Goal: Task Accomplishment & Management: Use online tool/utility

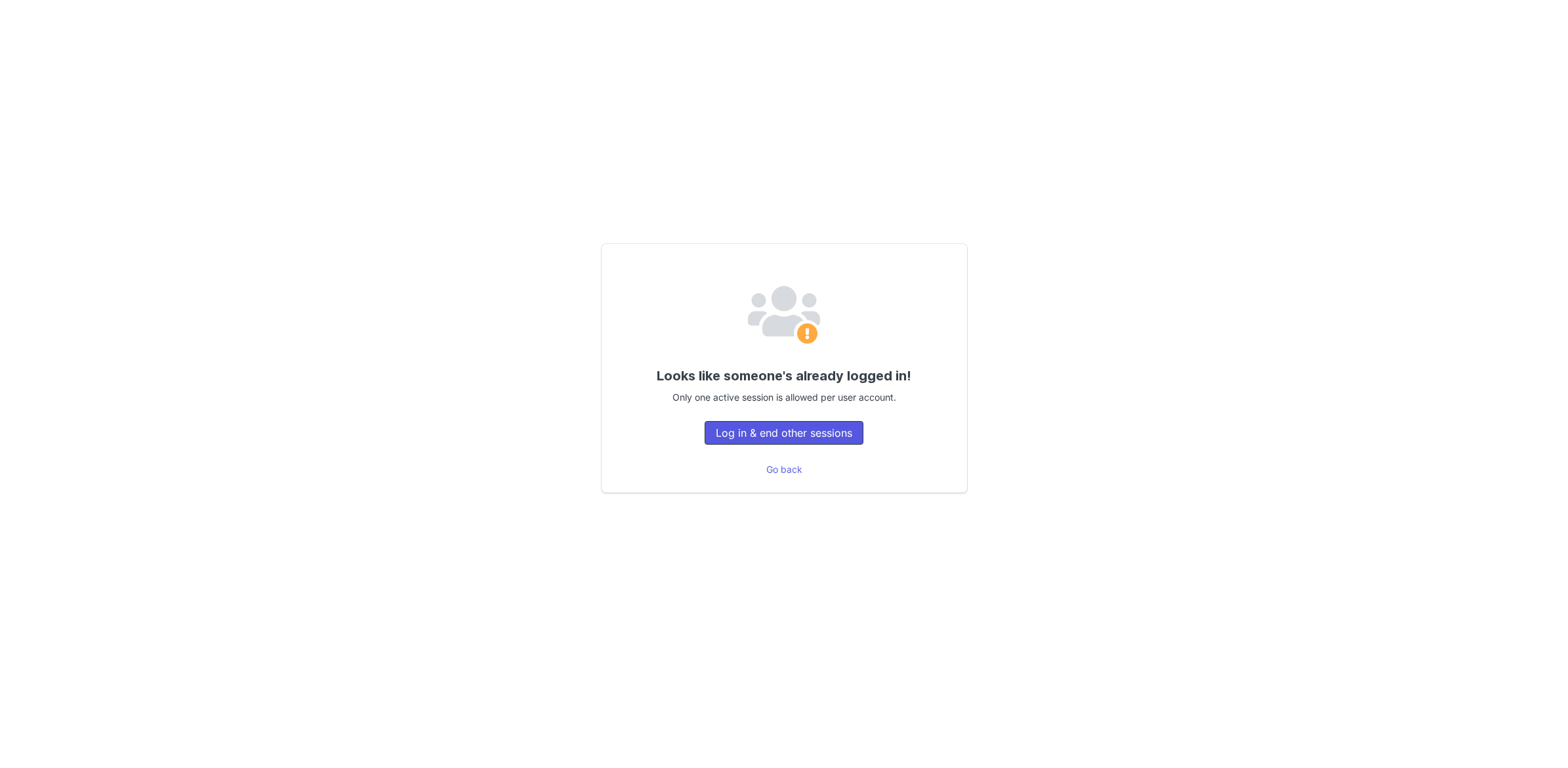
click at [721, 429] on button "Log in & end other sessions" at bounding box center [784, 432] width 159 height 23
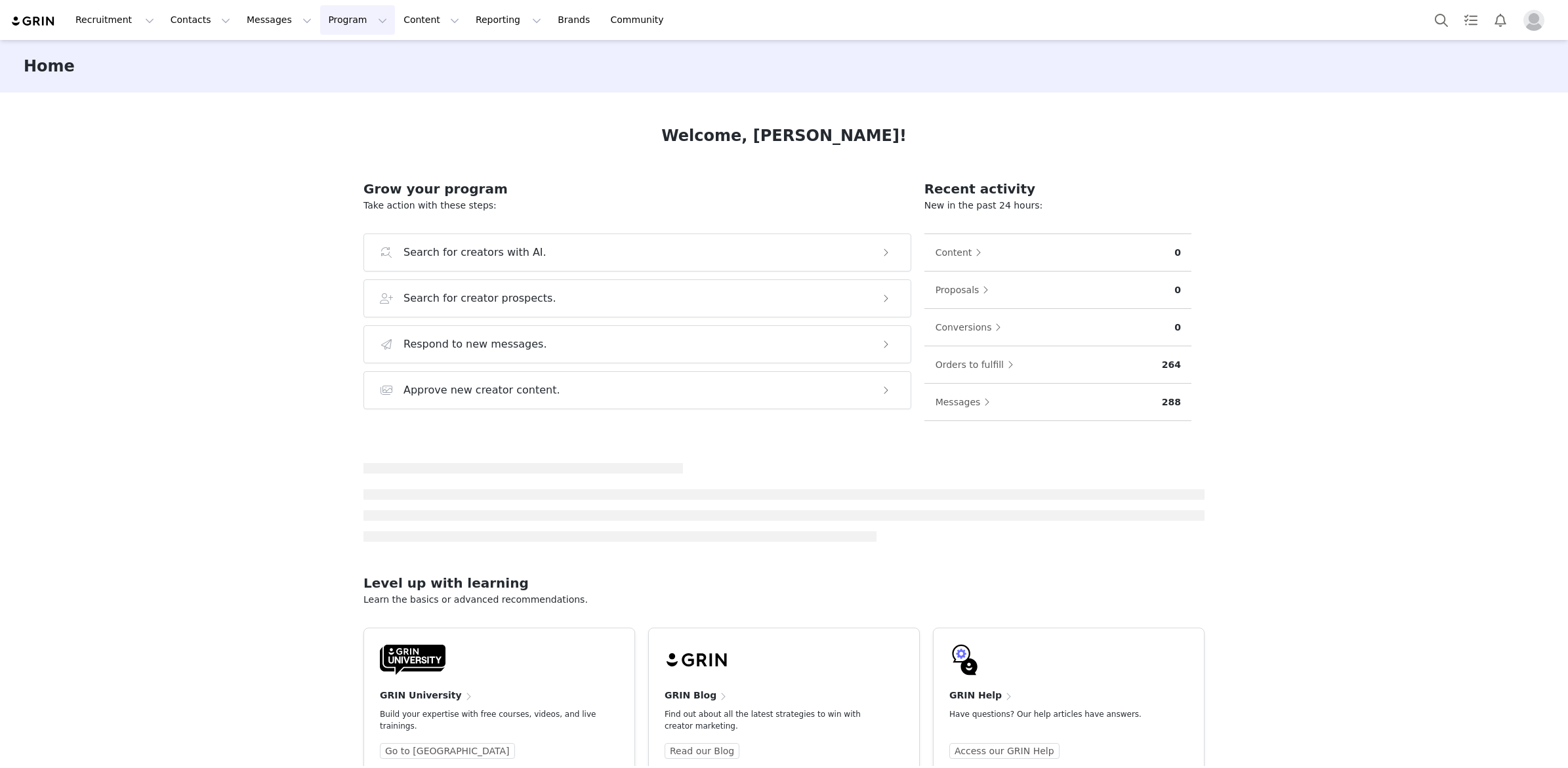
click at [334, 24] on button "Program Program" at bounding box center [358, 20] width 75 height 30
click at [334, 57] on p "Activations" at bounding box center [335, 57] width 50 height 13
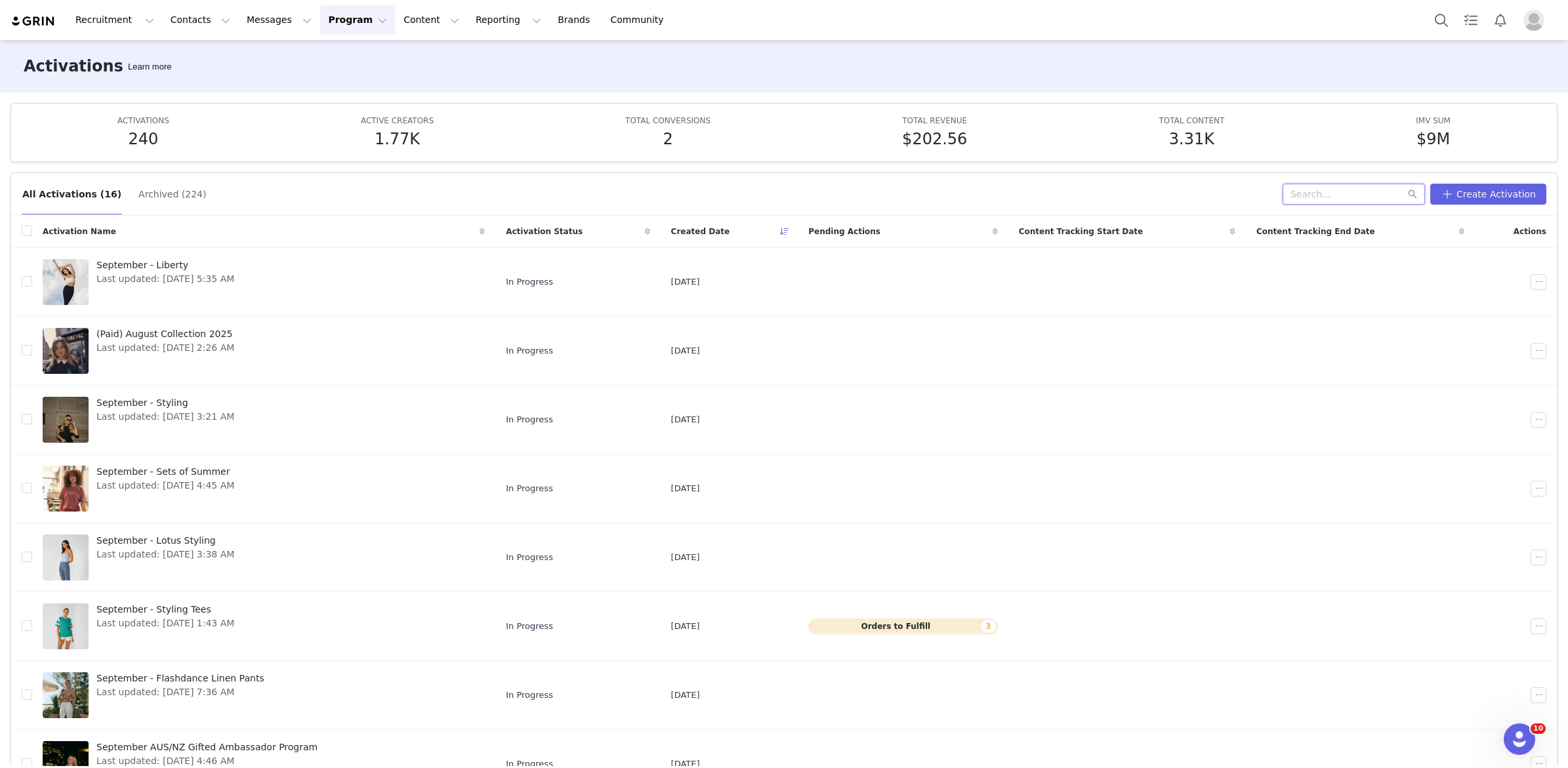
click at [1357, 196] on input "text" at bounding box center [1353, 194] width 142 height 21
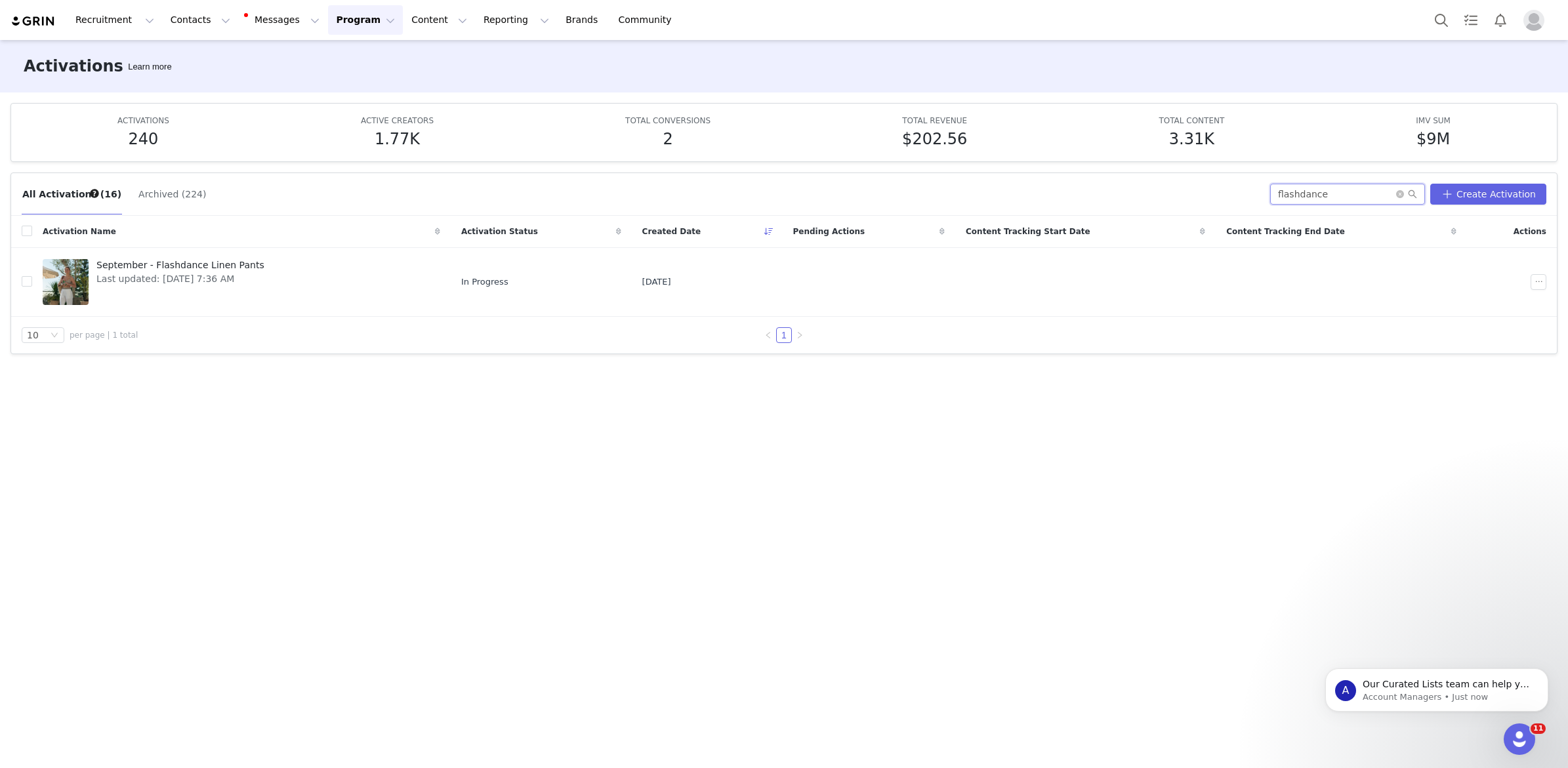
type input "flashdance"
click at [168, 198] on button "Archived (224)" at bounding box center [172, 194] width 69 height 21
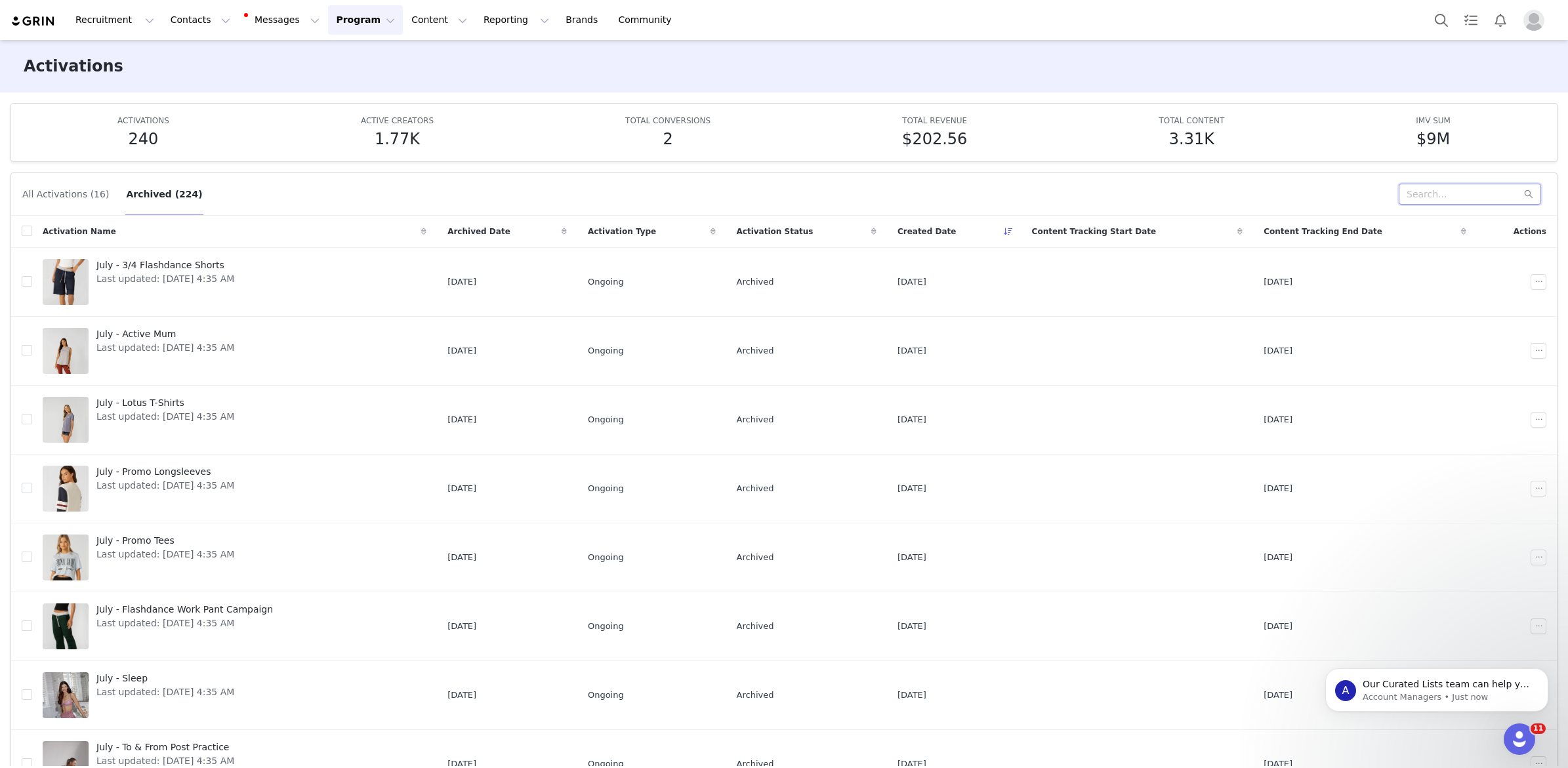
click at [1465, 194] on input "text" at bounding box center [1470, 194] width 142 height 21
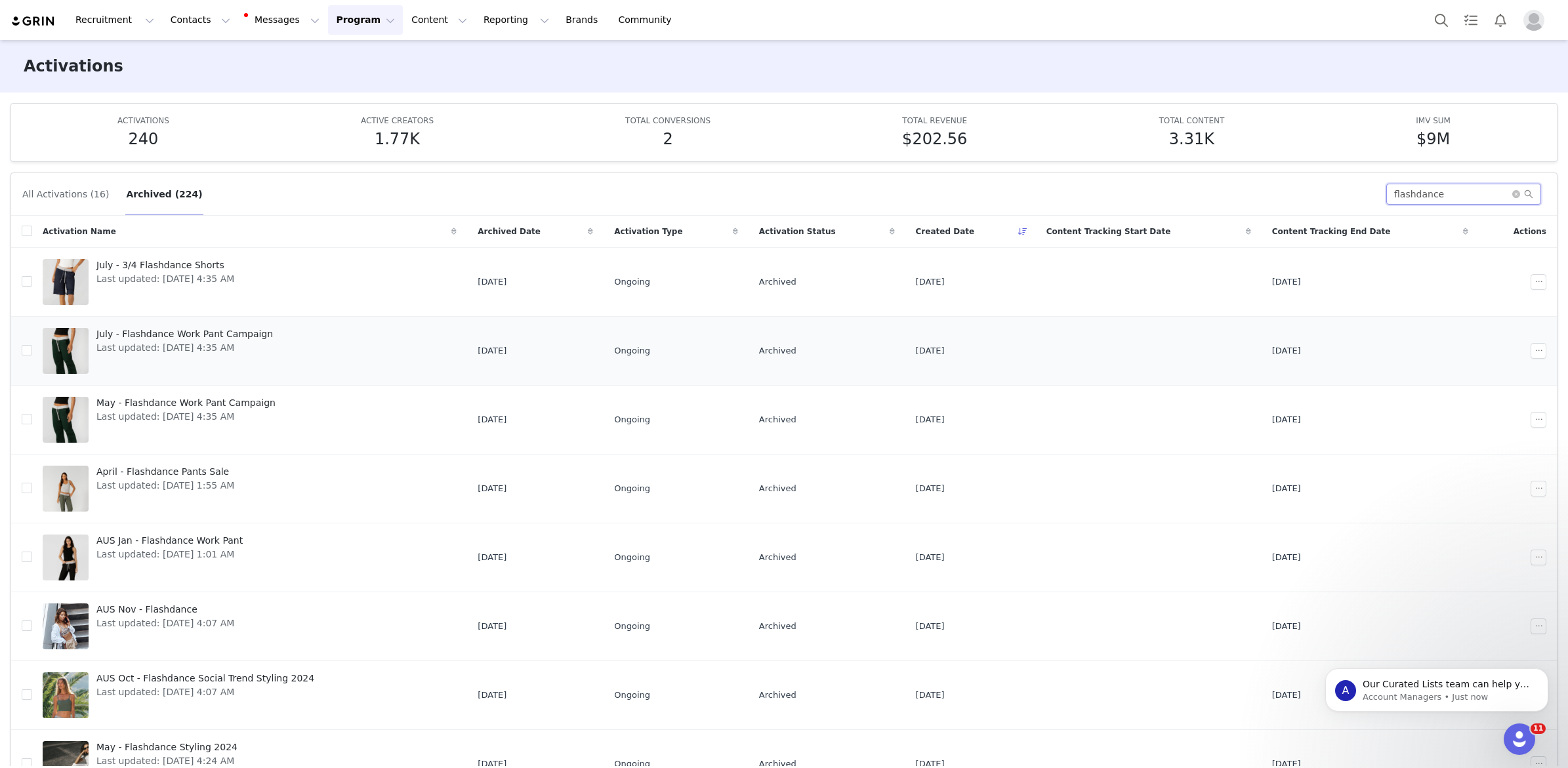
type input "flashdance"
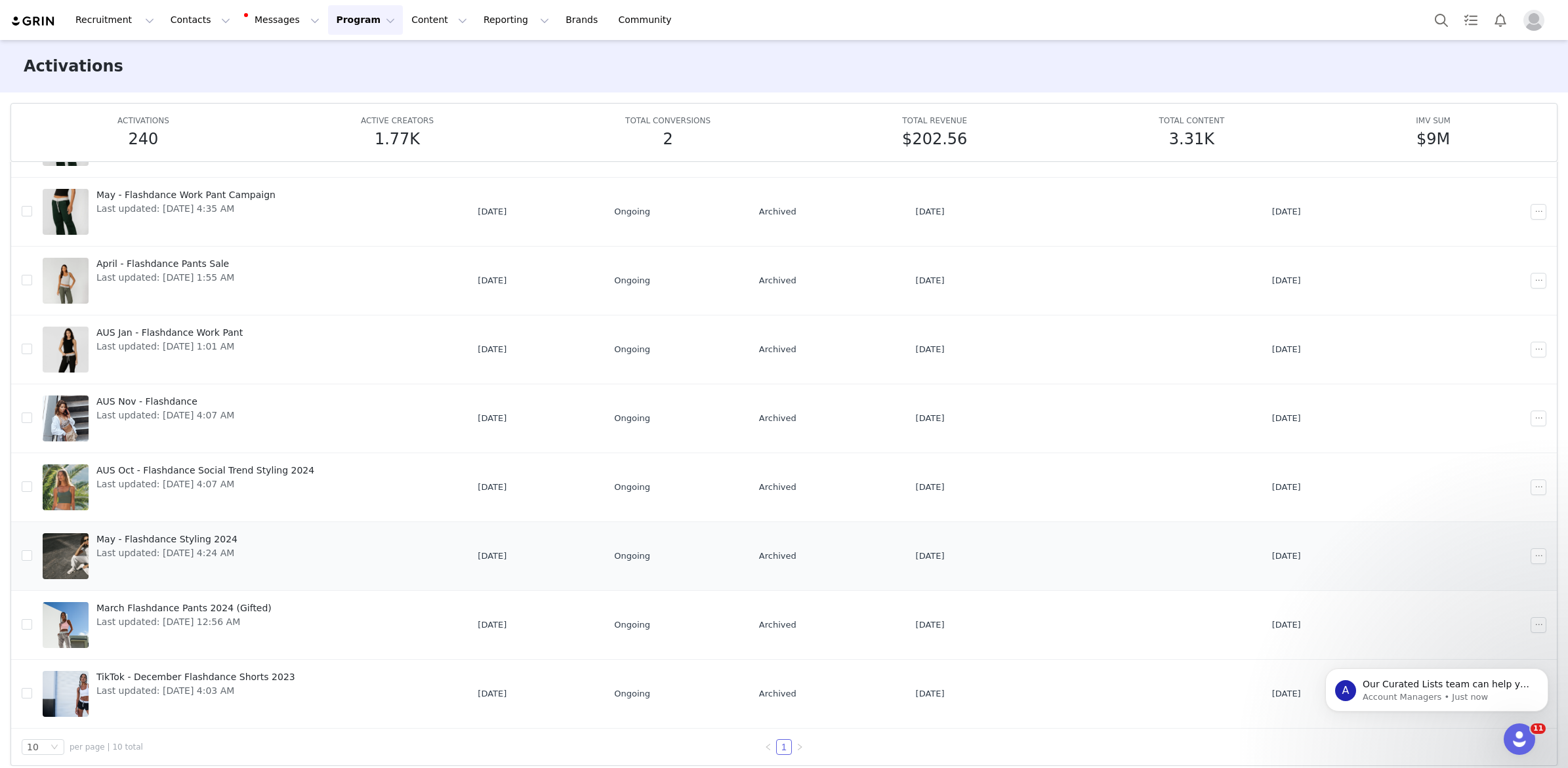
scroll to position [69, 0]
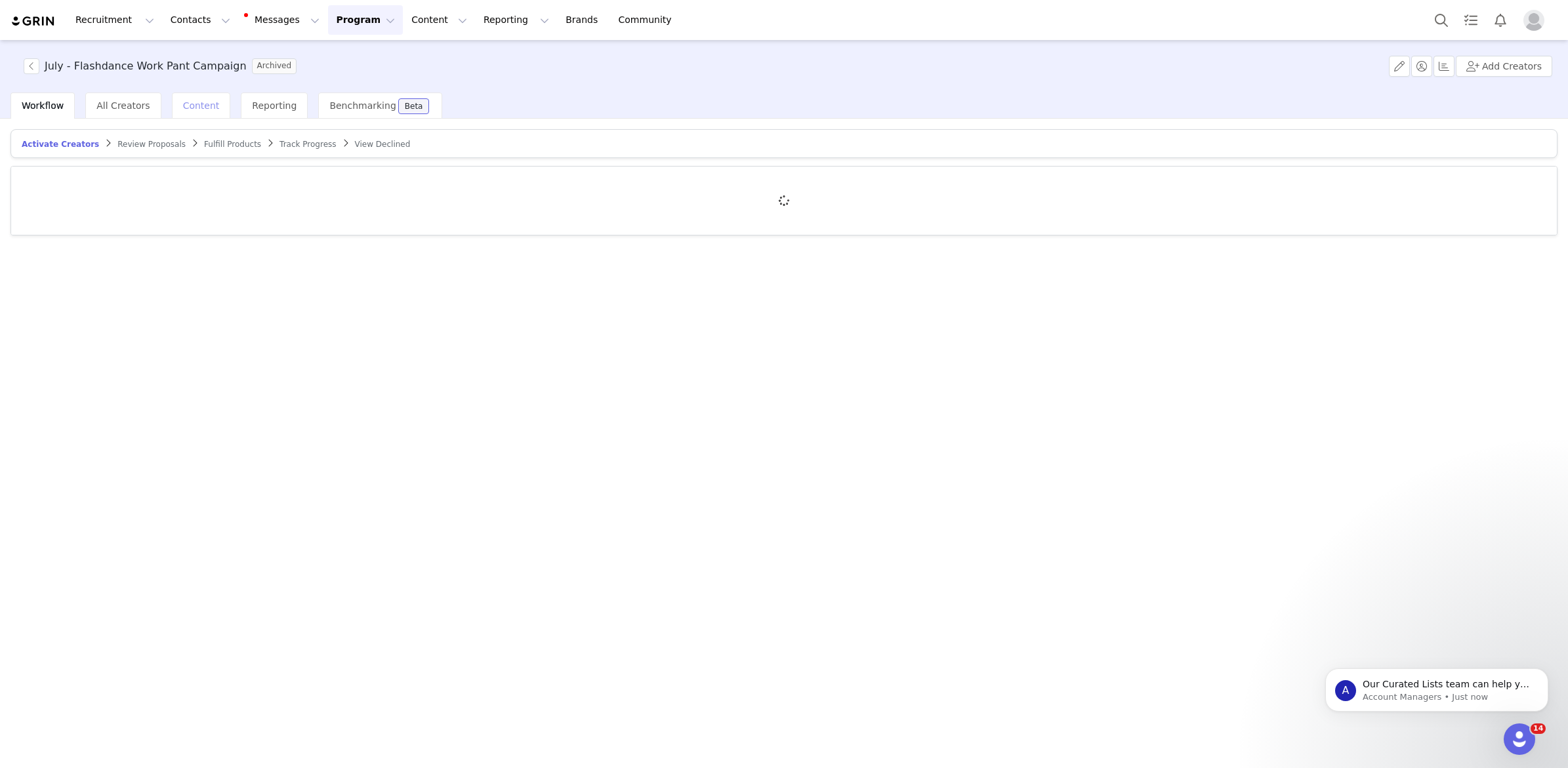
click at [183, 105] on span "Content" at bounding box center [201, 105] width 37 height 11
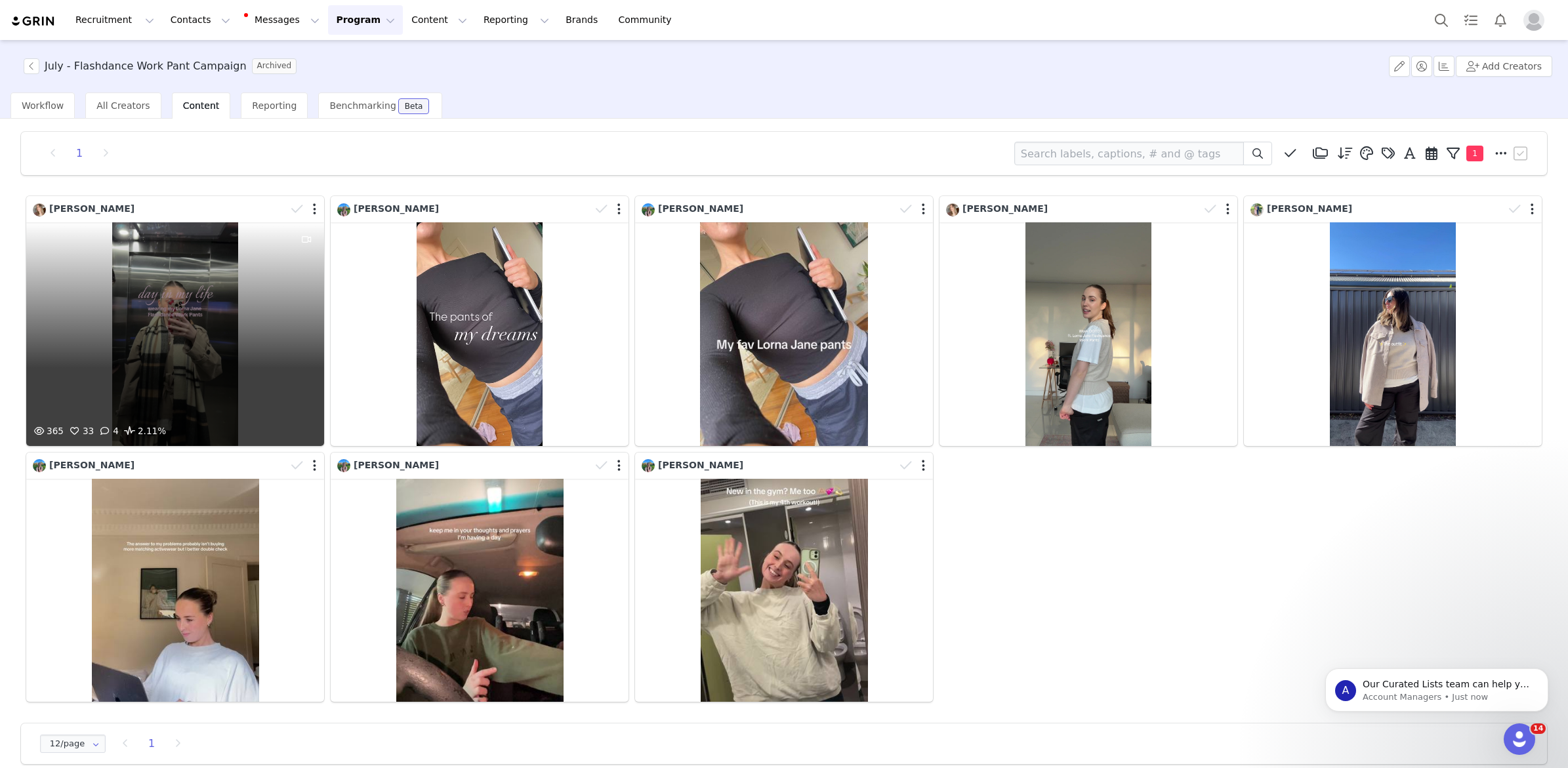
scroll to position [23, 0]
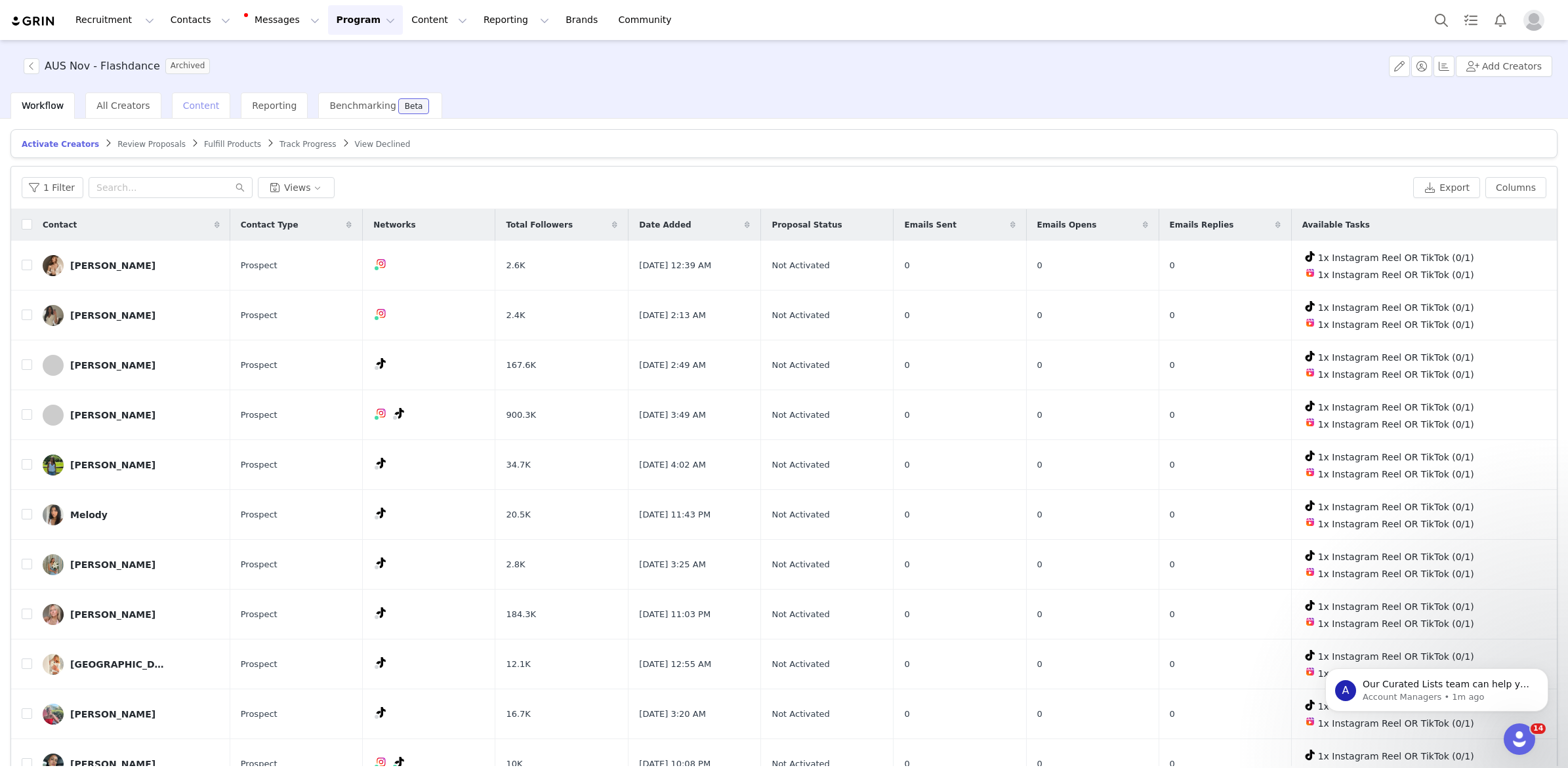
click at [183, 105] on span "Content" at bounding box center [201, 105] width 37 height 11
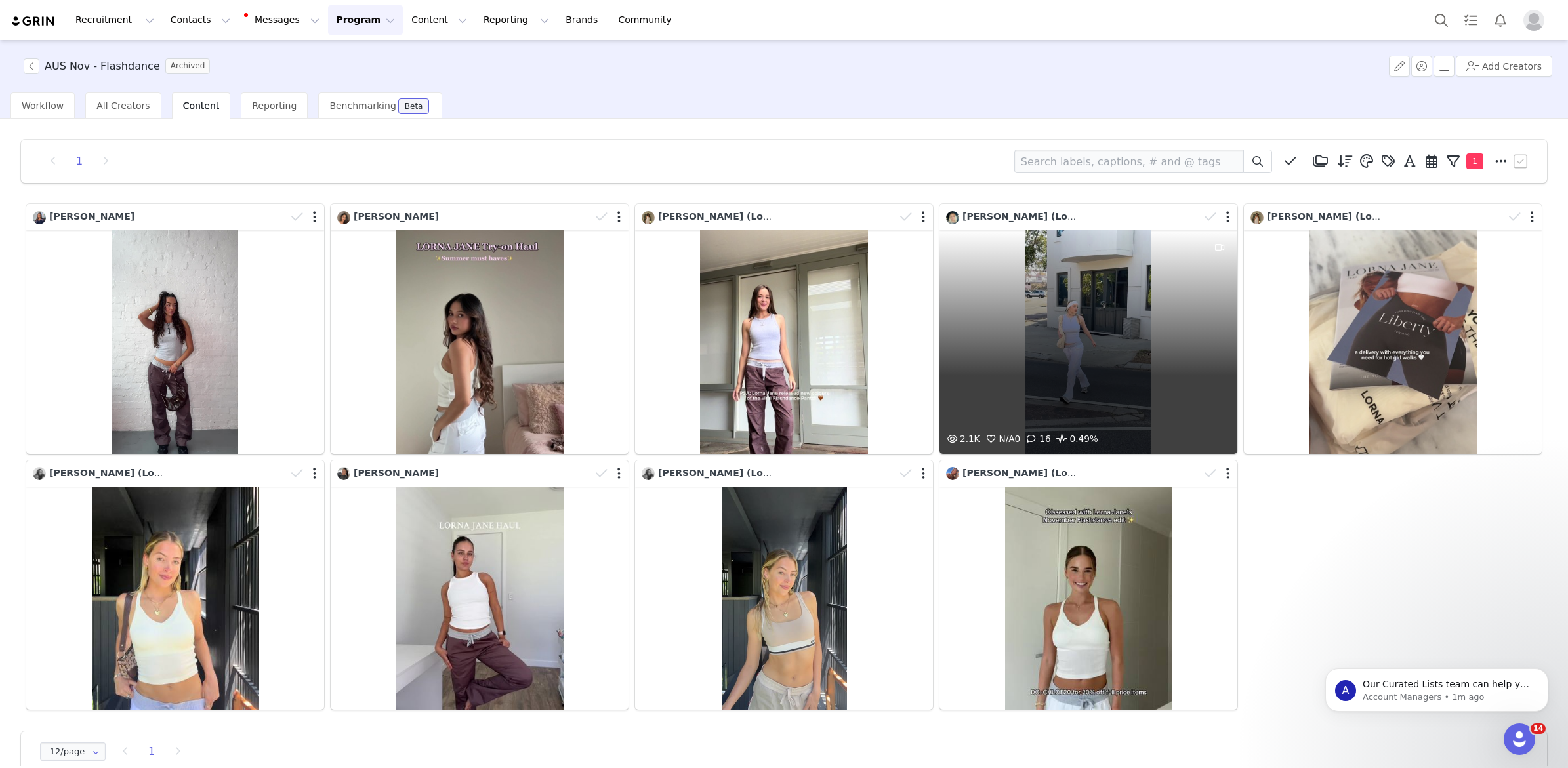
click at [1053, 331] on div "2.1K N/A 0 16 0.49%" at bounding box center [1088, 342] width 298 height 223
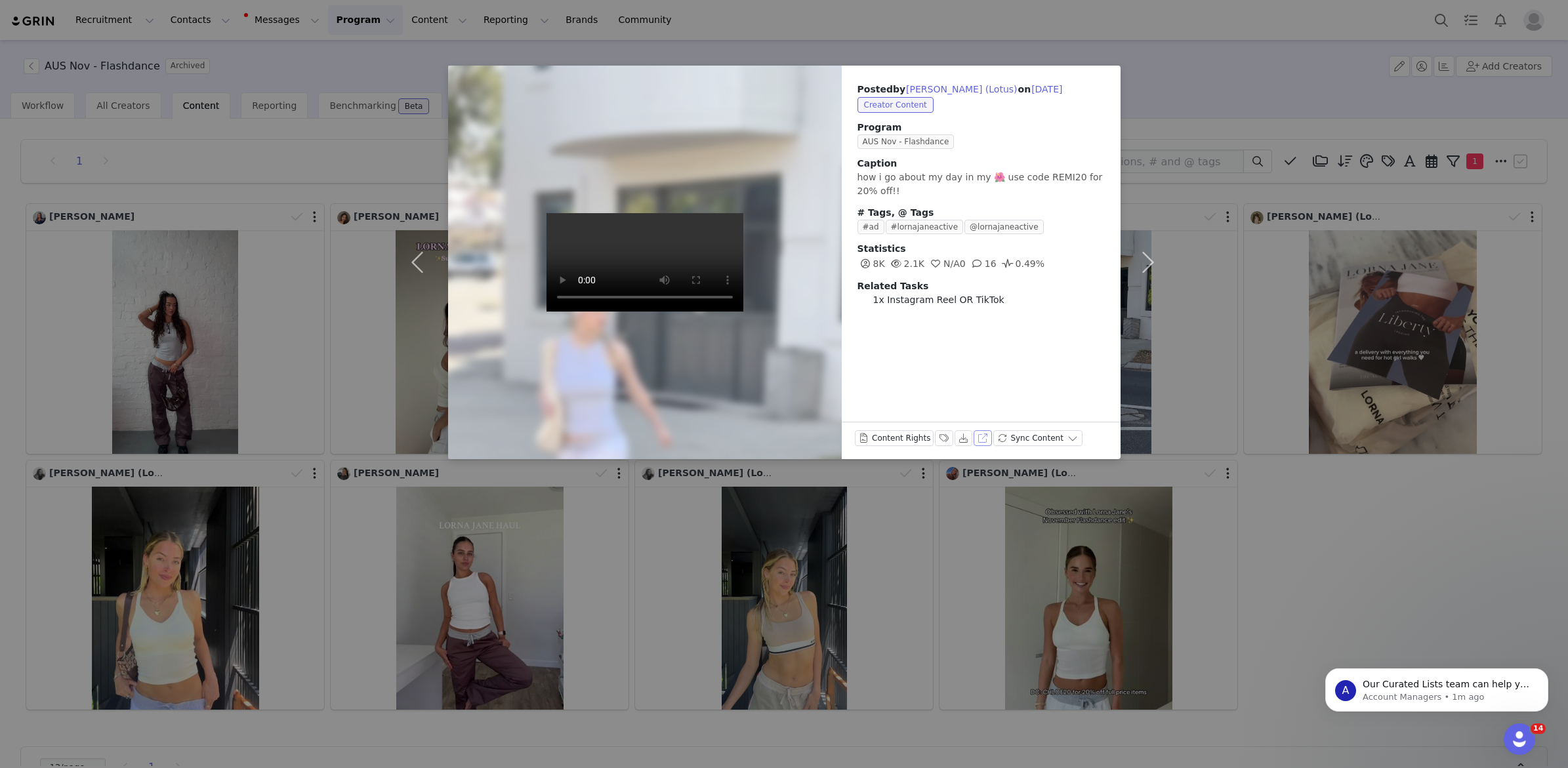
click at [981, 440] on button "View on Instagram" at bounding box center [983, 438] width 18 height 16
drag, startPoint x: 1267, startPoint y: 545, endPoint x: 1277, endPoint y: 547, distance: 10.2
click at [1267, 545] on div "Posted by Remi Godfrey (Lotus) on Nov 28, 2024 Creator Content Program AUS Nov …" at bounding box center [784, 384] width 1568 height 768
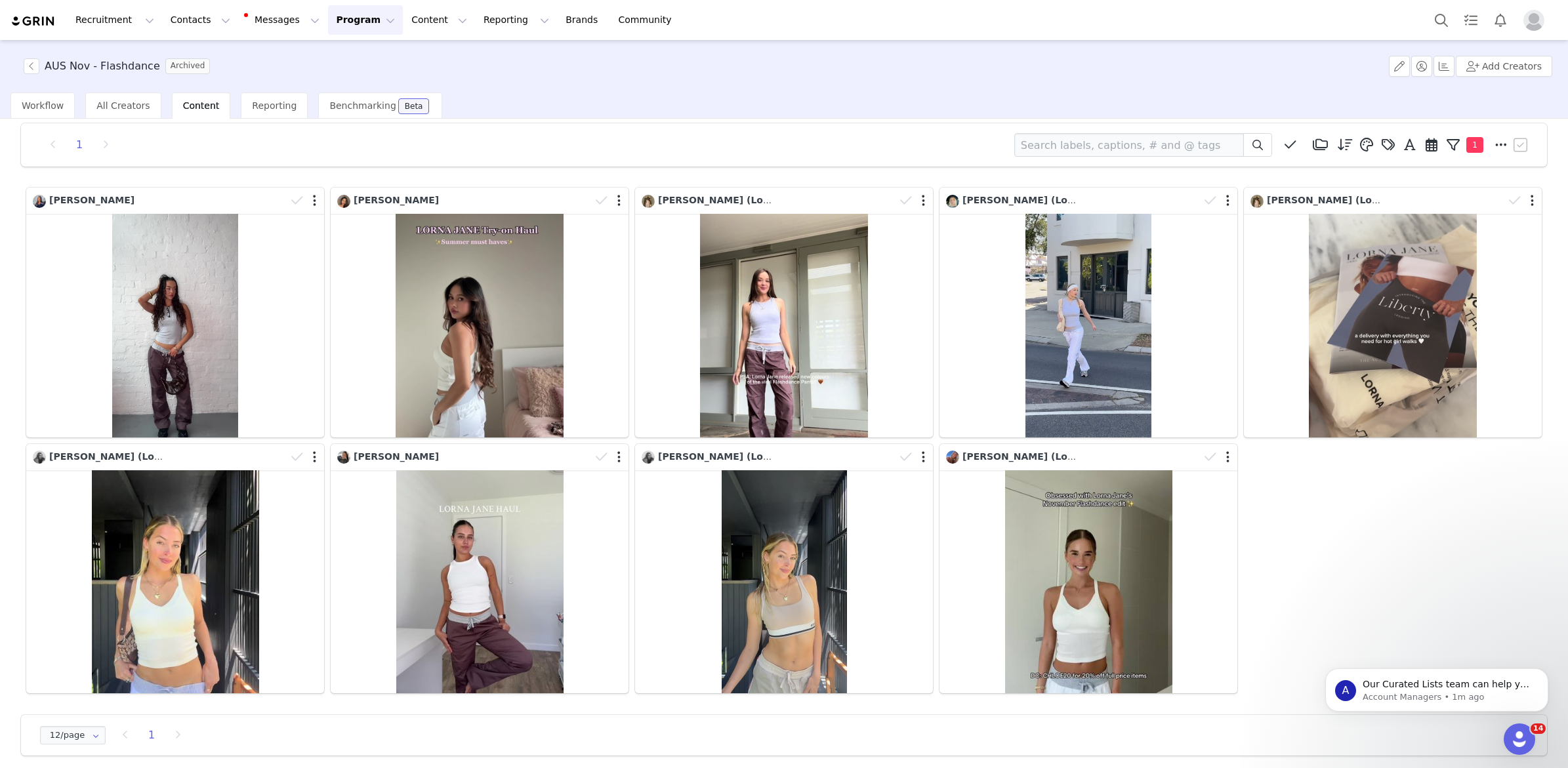
scroll to position [23, 0]
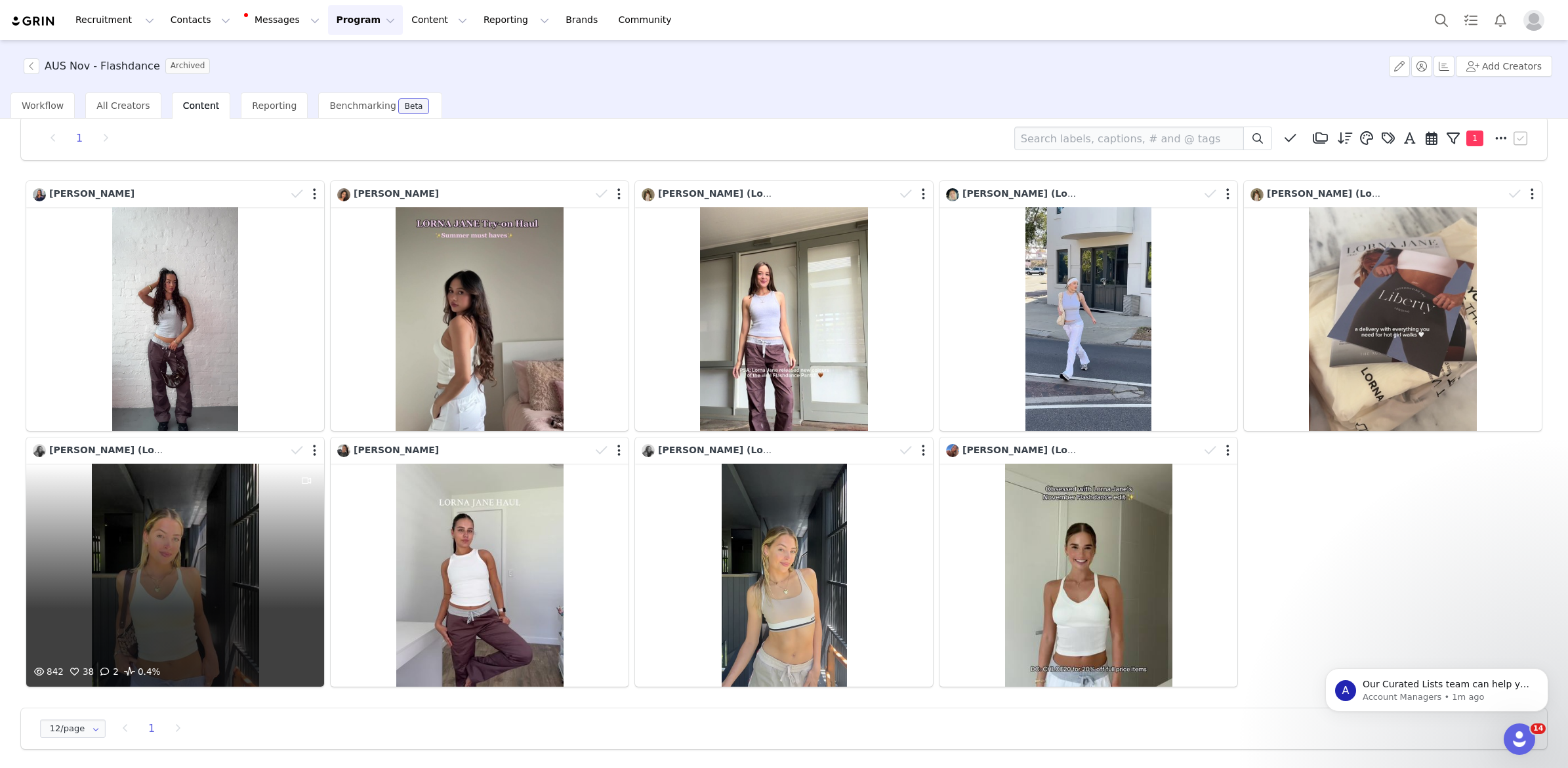
click at [204, 637] on div "842 38 2 0.4%" at bounding box center [175, 575] width 298 height 223
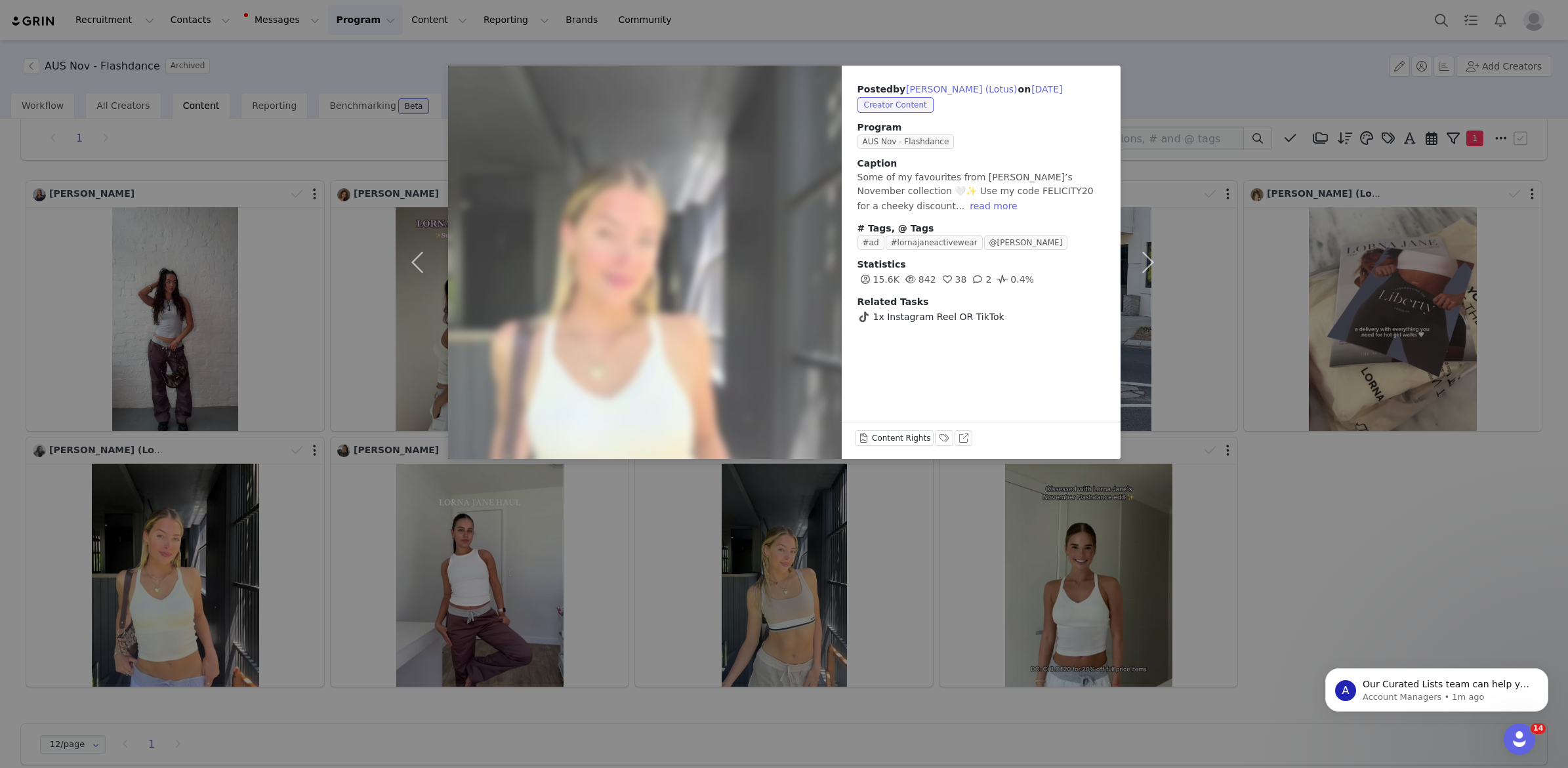
click at [1393, 447] on div "Posted by Felicity St Baker (Lotus) on Nov 26, 2024 Creator Content Program AUS…" at bounding box center [784, 384] width 1568 height 768
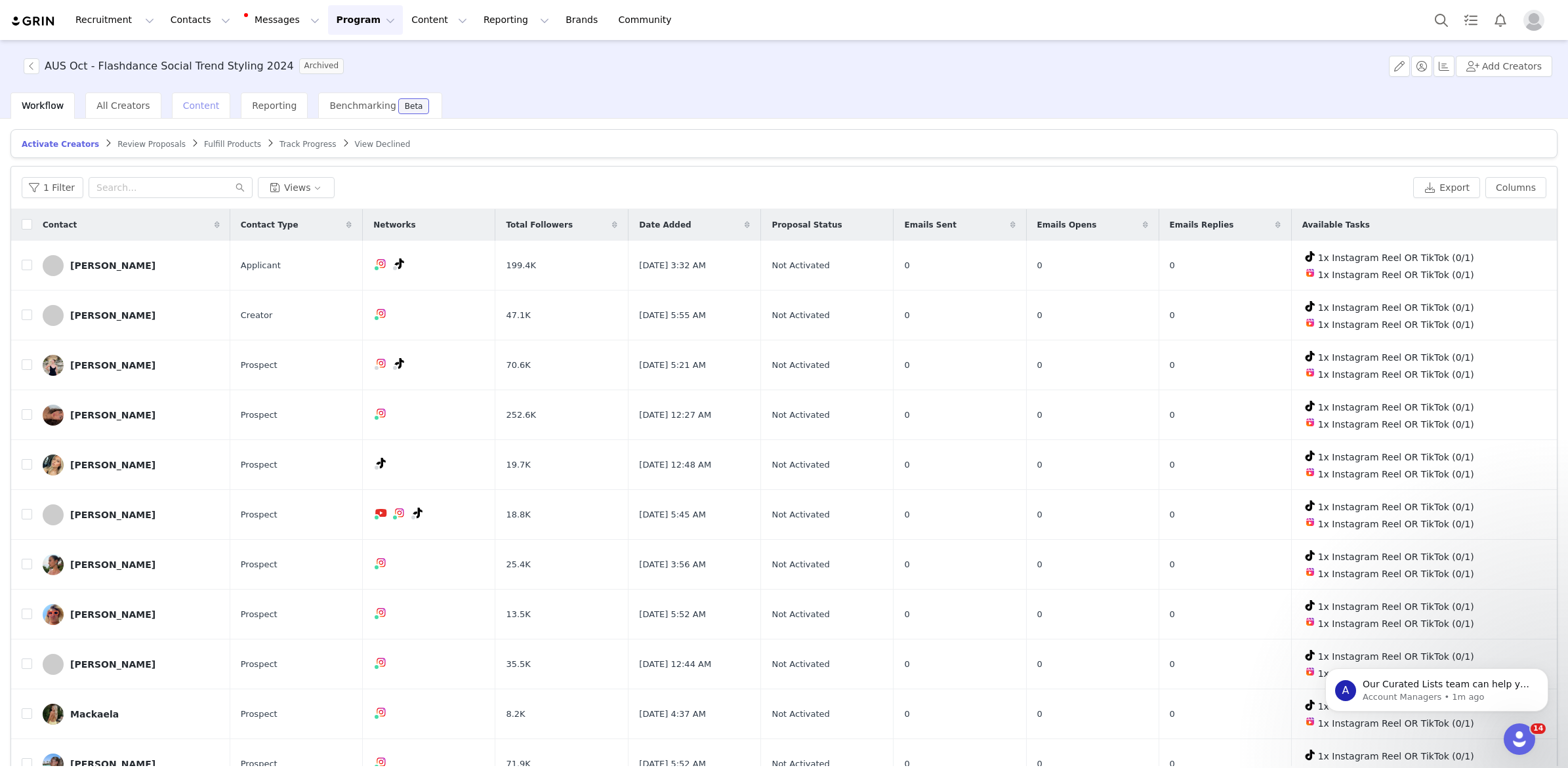
click at [189, 106] on span "Content" at bounding box center [201, 105] width 37 height 11
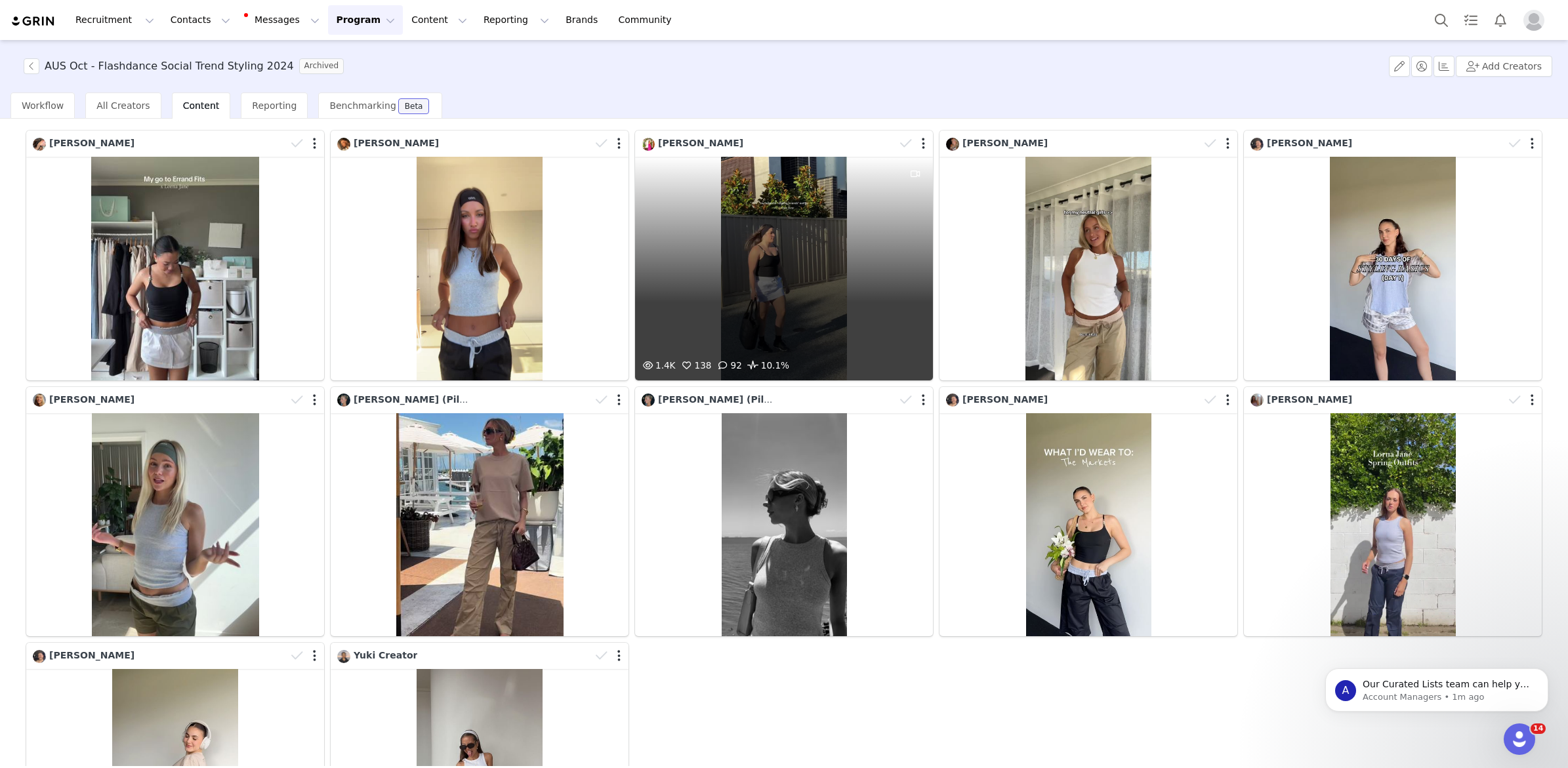
scroll to position [89, 0]
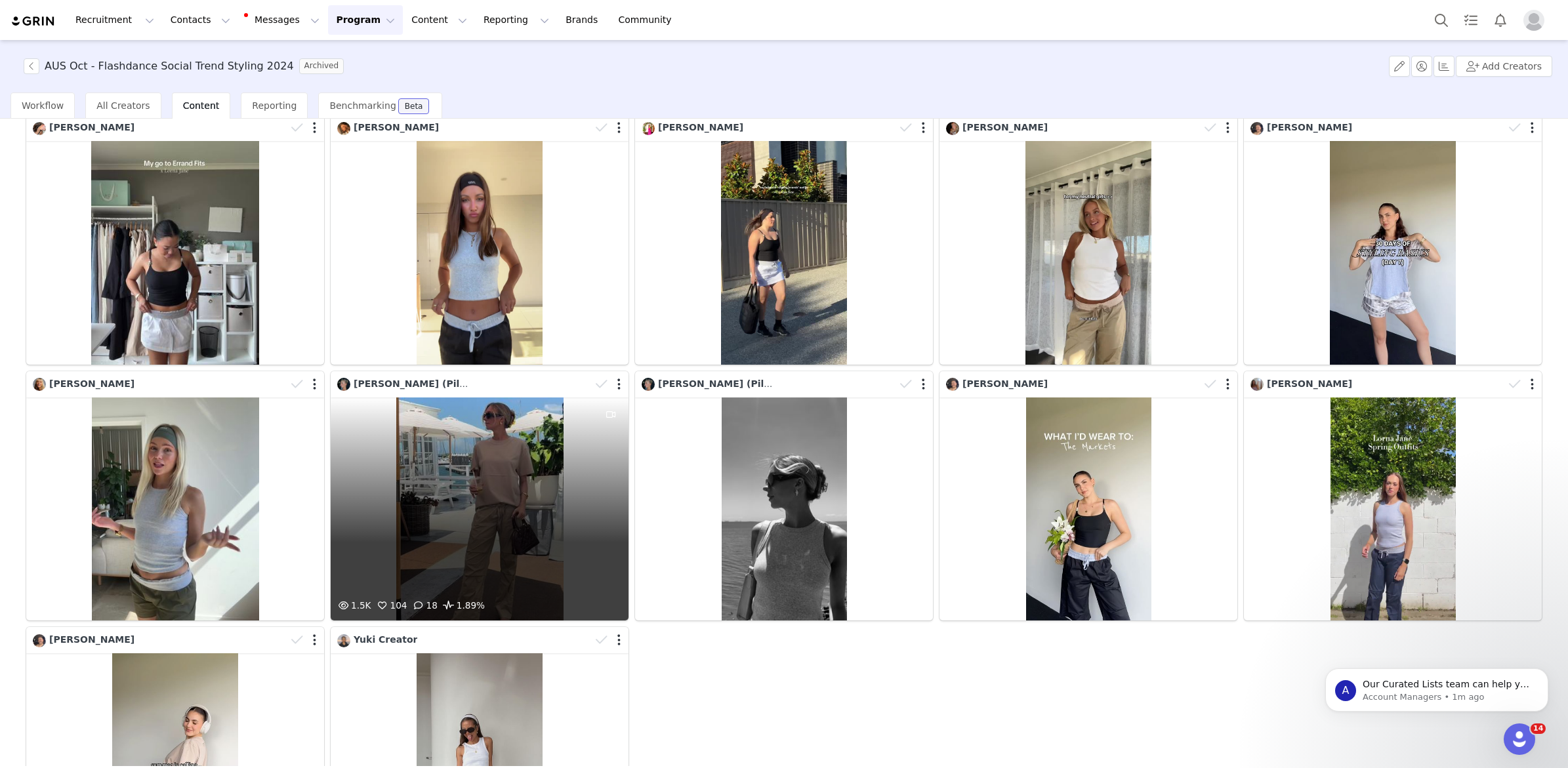
click at [498, 459] on div "1.5K 104 18 1.89%" at bounding box center [479, 509] width 298 height 223
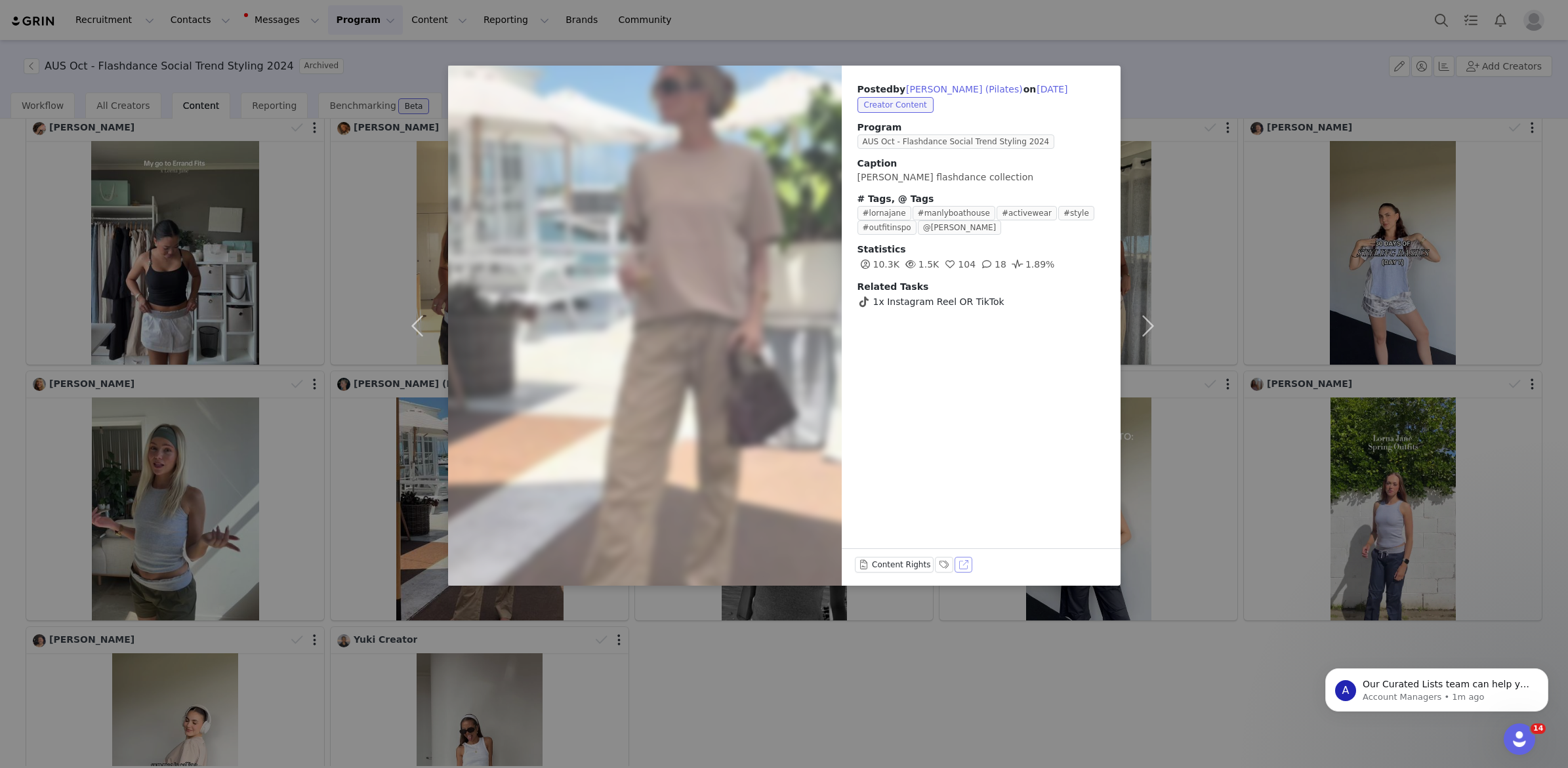
click at [961, 567] on button "View on TikTok" at bounding box center [964, 565] width 18 height 16
click at [1223, 420] on div "Posted by Jiselle Manning (Pilates) on Oct 29, 2024 Creator Content Program AUS…" at bounding box center [784, 384] width 1568 height 768
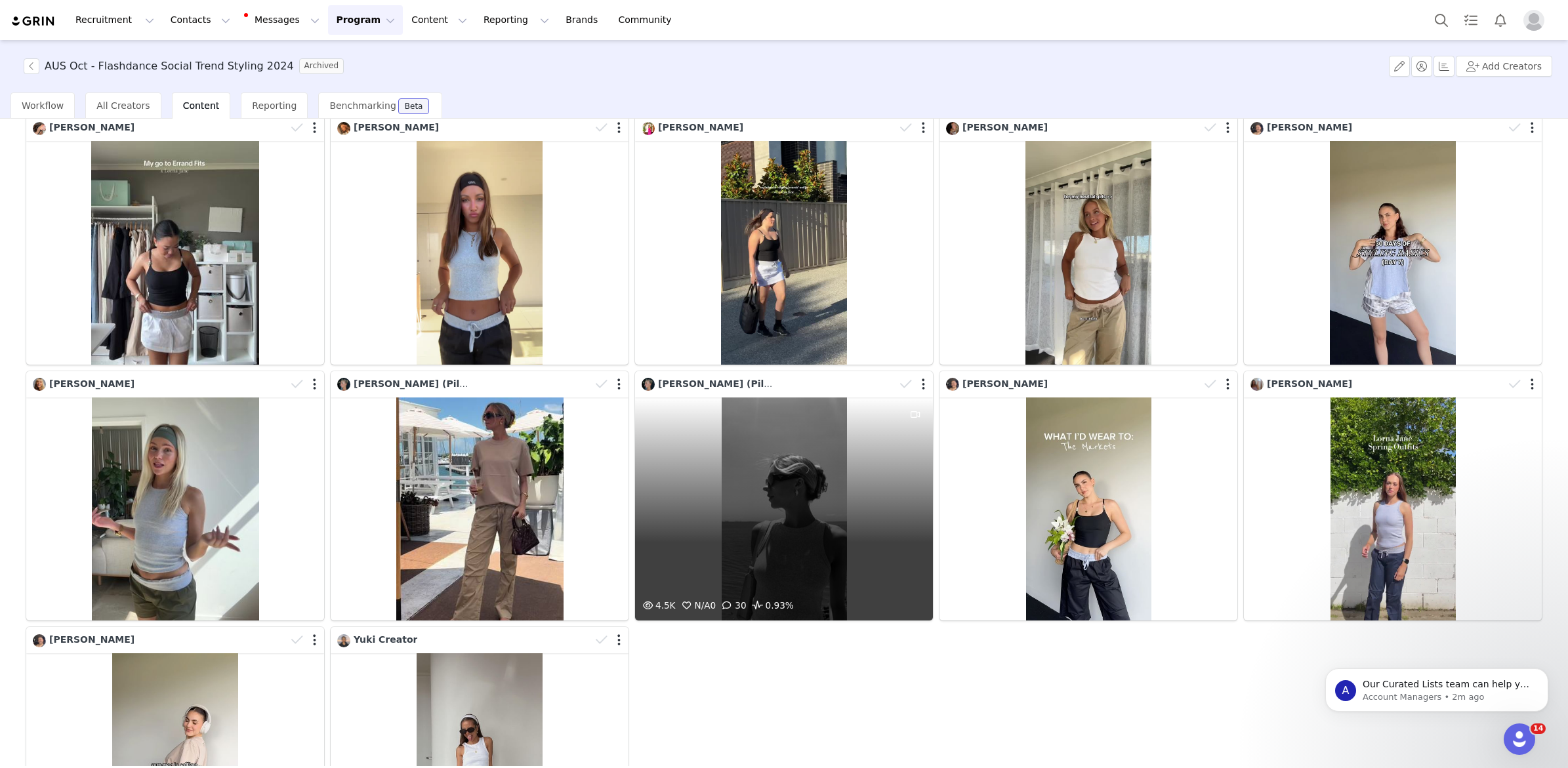
click at [801, 507] on div "4.5K N/A 0 30 0.93%" at bounding box center [783, 509] width 298 height 223
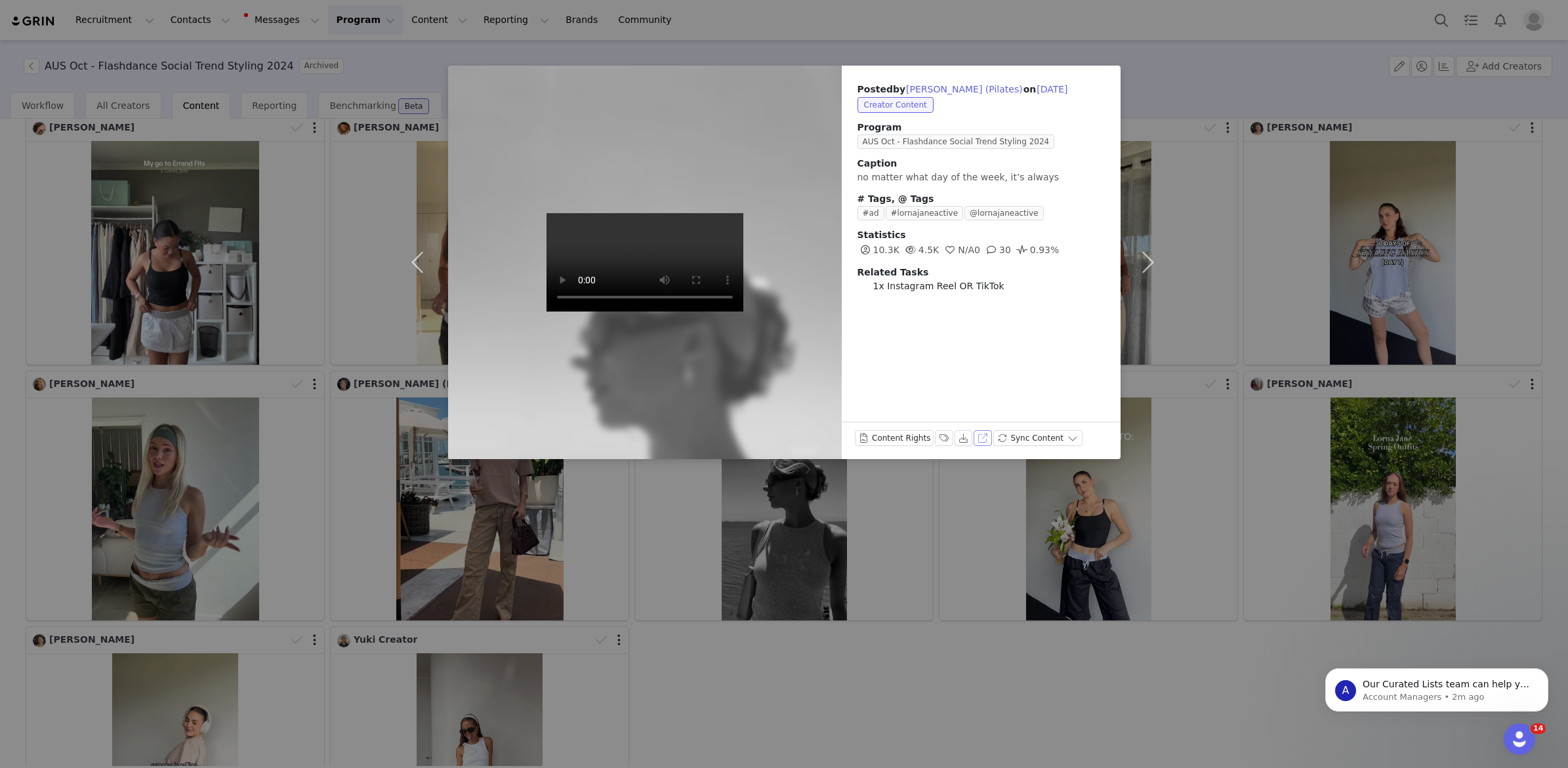
click at [981, 439] on button "View on Instagram" at bounding box center [983, 438] width 18 height 16
click at [867, 606] on div "Posted by Jiselle Manning (Pilates) on Oct 29, 2024 Creator Content Program AUS…" at bounding box center [784, 384] width 1568 height 768
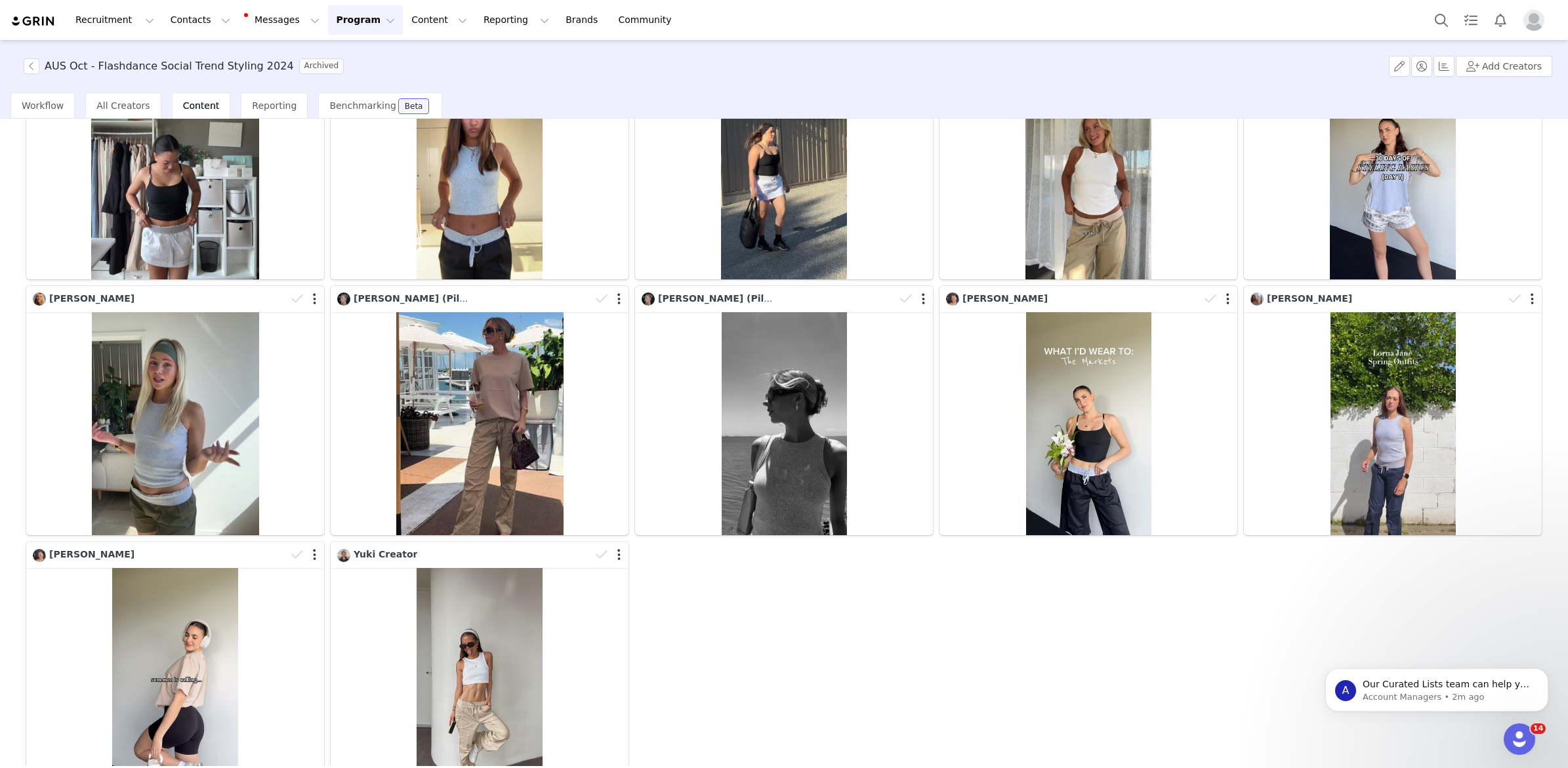
scroll to position [277, 0]
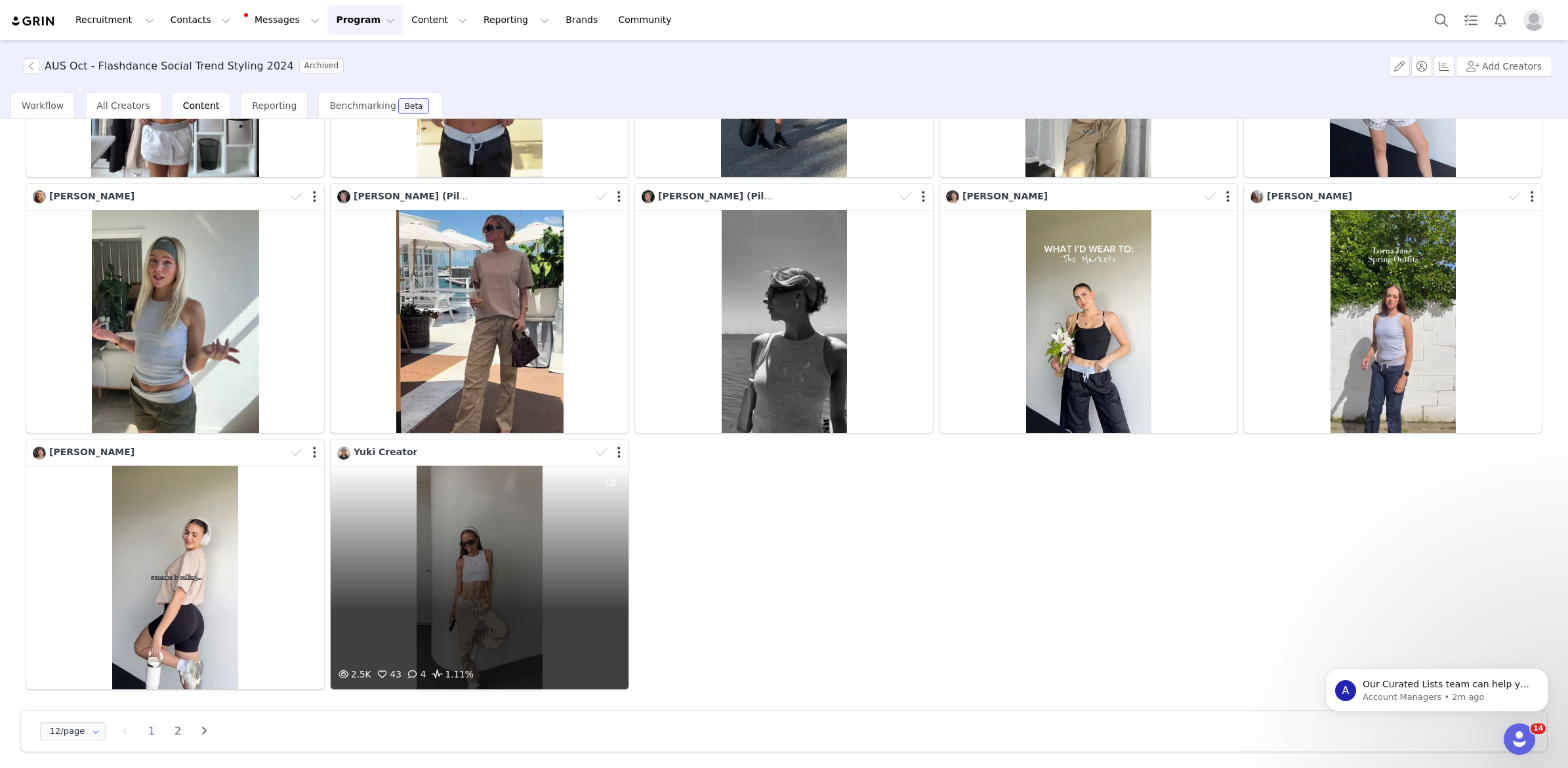
click at [469, 603] on div "2.5K 43 4 1.11%" at bounding box center [479, 577] width 298 height 223
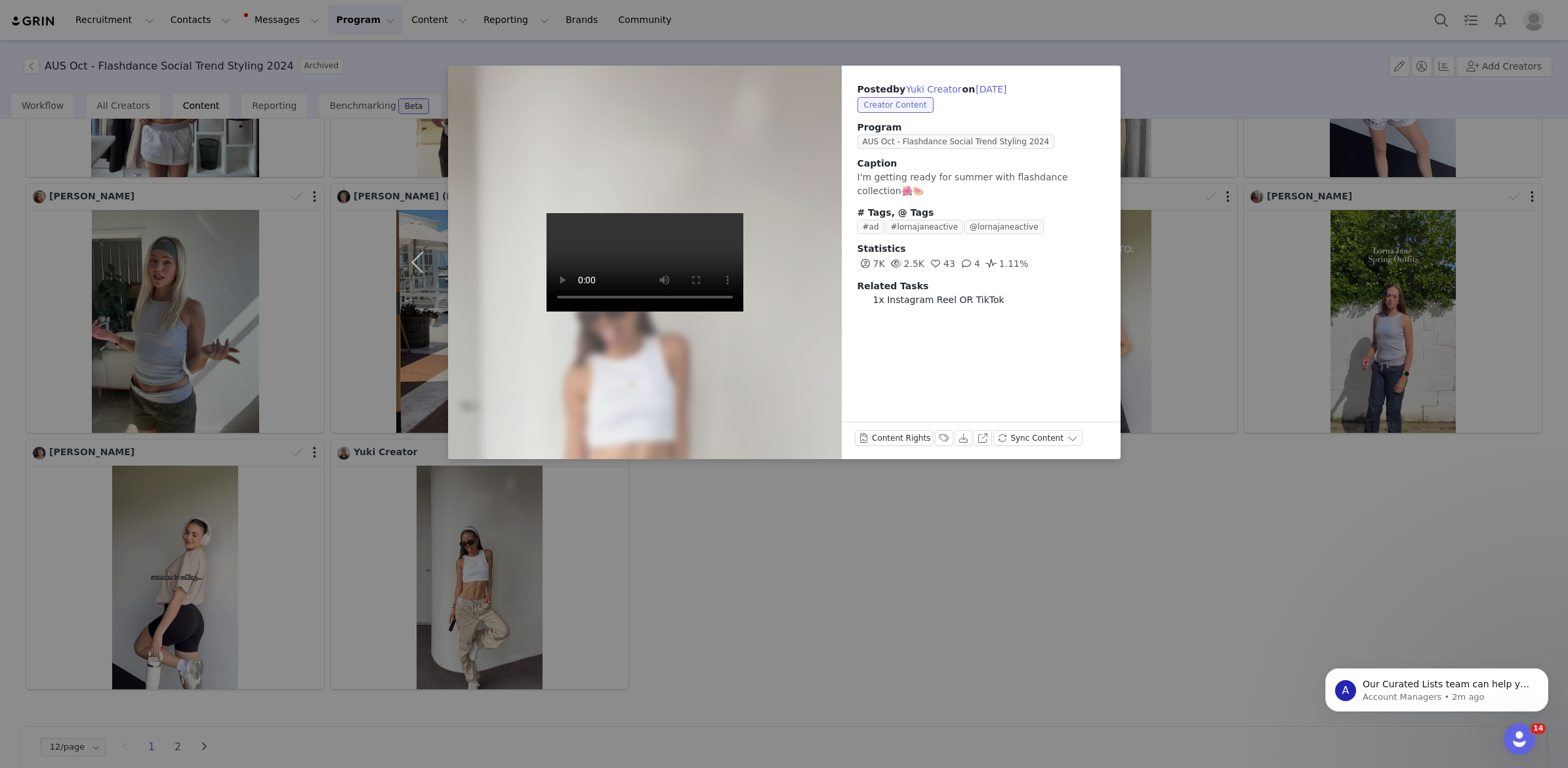
click at [1177, 548] on div "Posted by Yuki Creator on Oct 26, 2024 Creator Content Program AUS Oct - Flashd…" at bounding box center [784, 384] width 1568 height 768
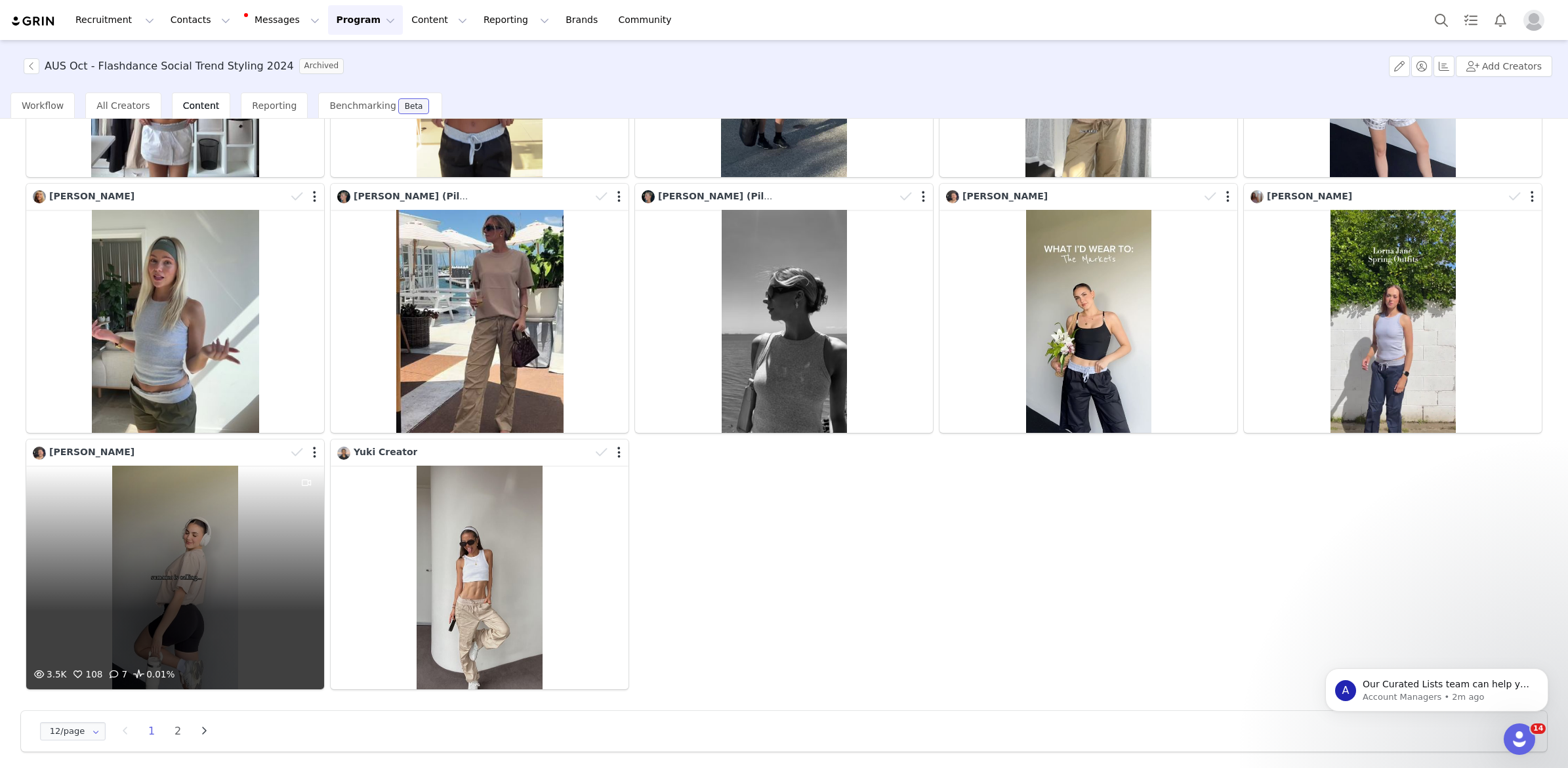
click at [136, 617] on div "3.5K 108 7 0.01%" at bounding box center [175, 577] width 298 height 223
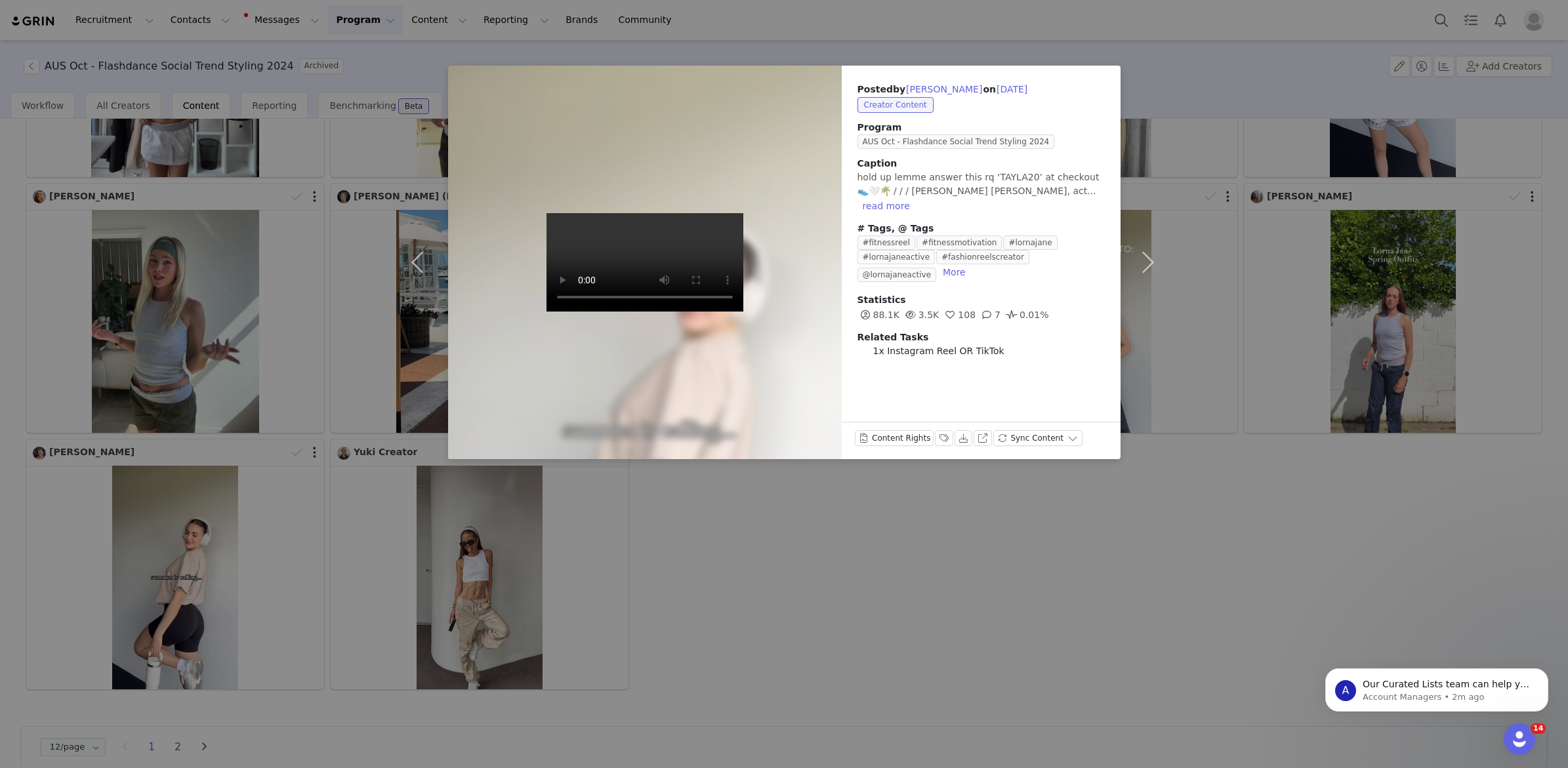
click at [879, 551] on div "Posted by Tayla McCallum on Oct 27, 2024 Creator Content Program AUS Oct - Flas…" at bounding box center [784, 384] width 1568 height 768
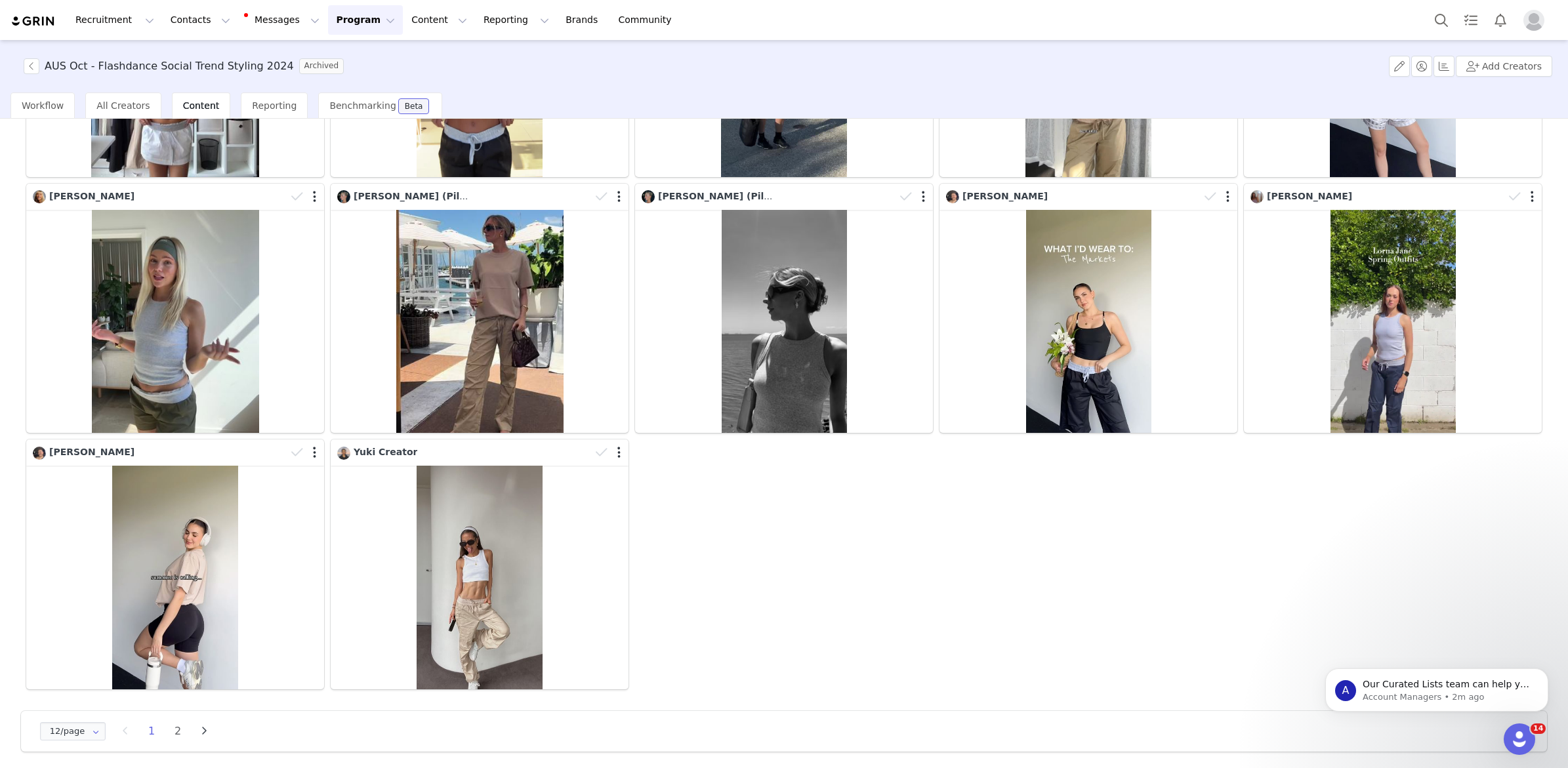
click at [179, 725] on li "2" at bounding box center [178, 731] width 20 height 18
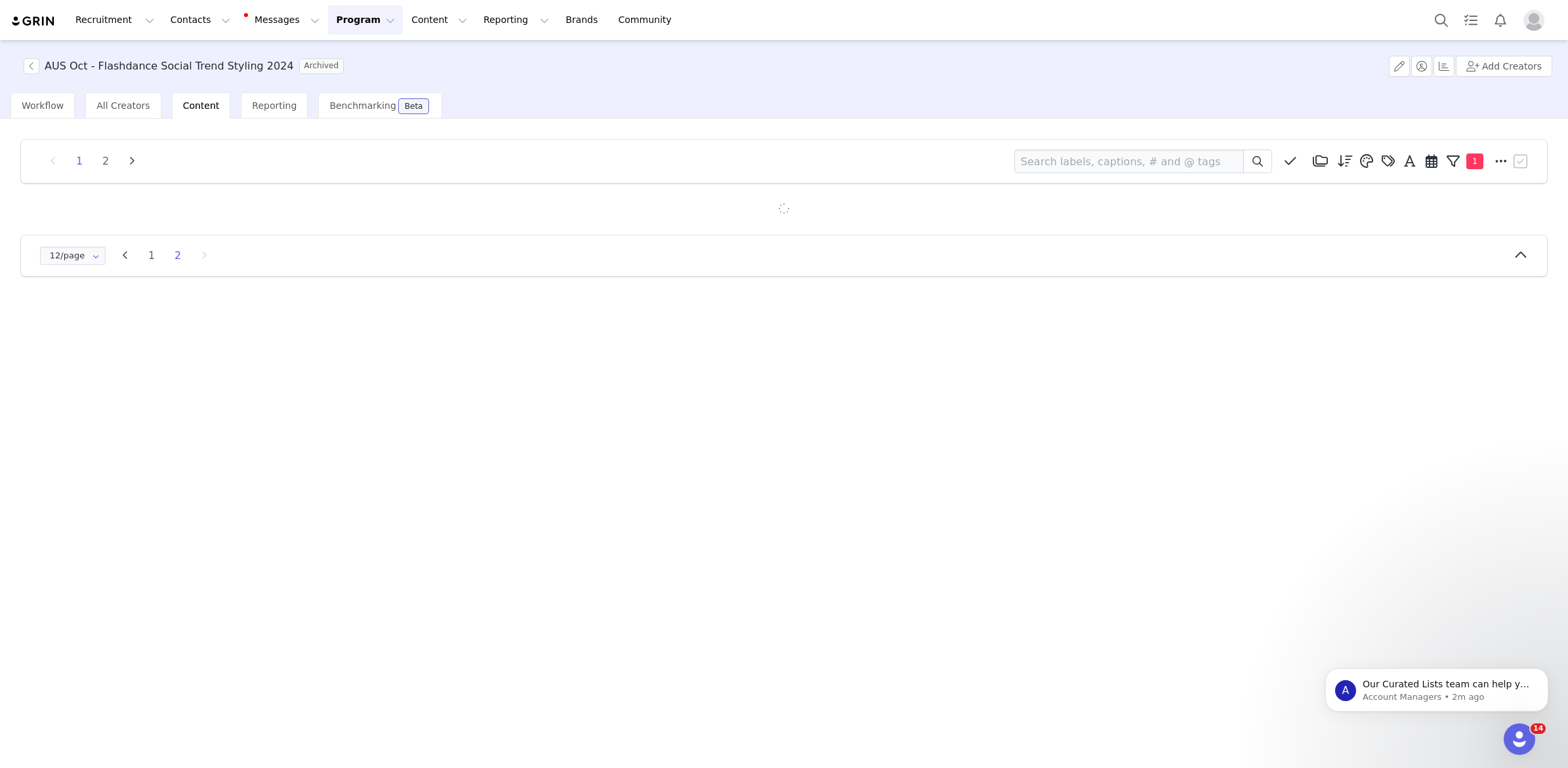
scroll to position [0, 0]
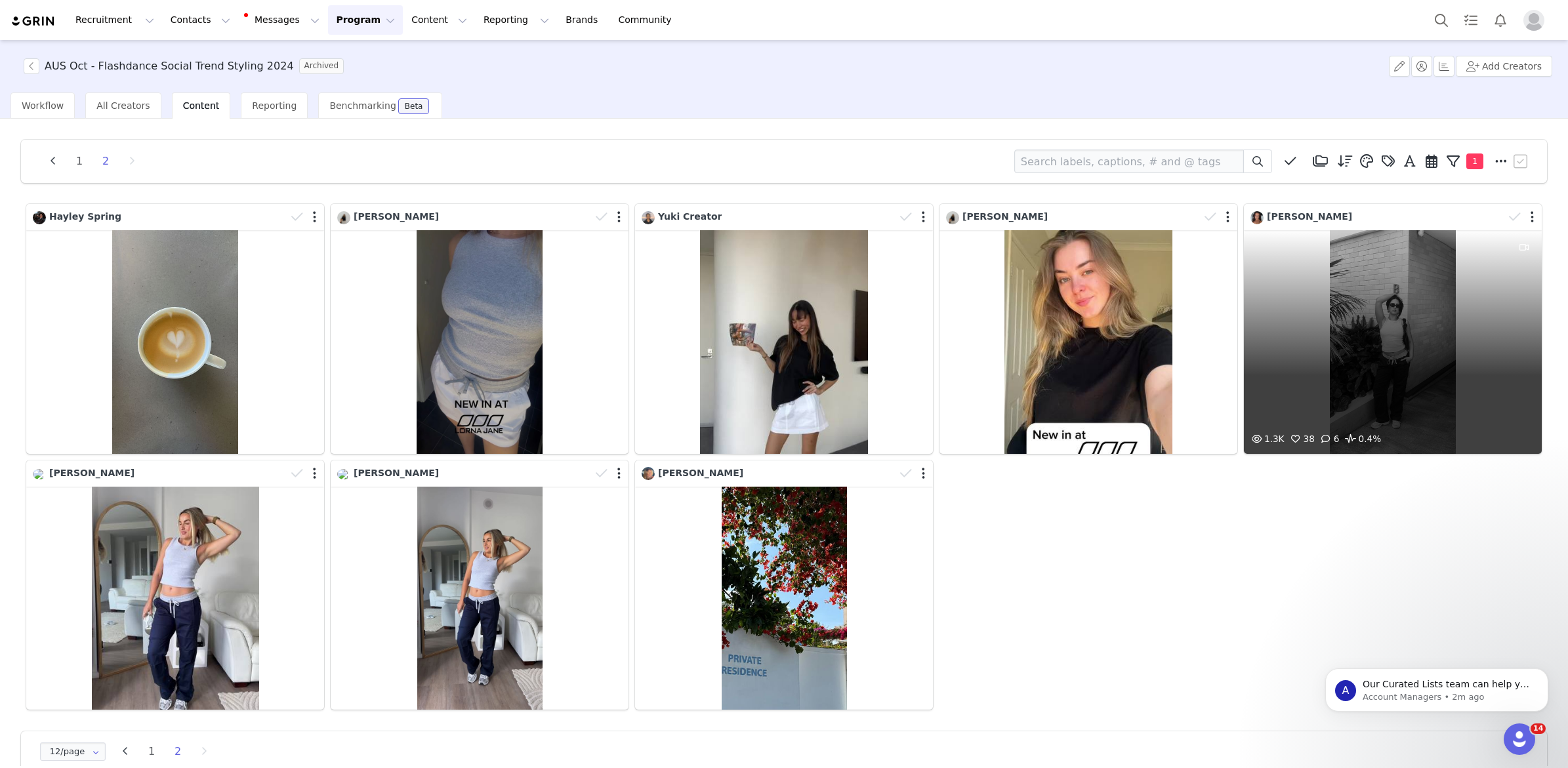
click at [1328, 379] on div "1.3K 38 6 0.4%" at bounding box center [1393, 342] width 298 height 223
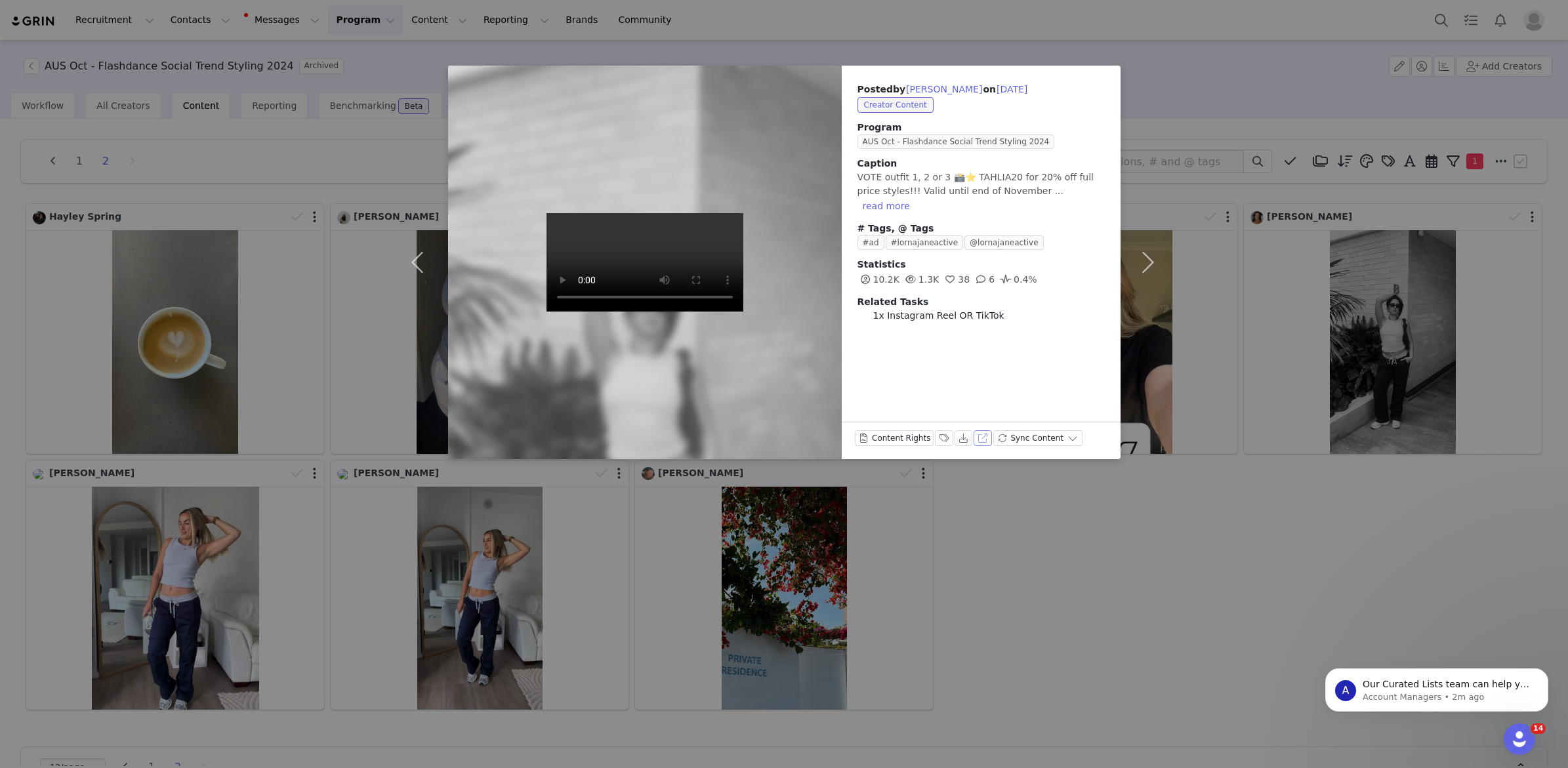
click at [984, 435] on button "View on Instagram" at bounding box center [983, 438] width 18 height 16
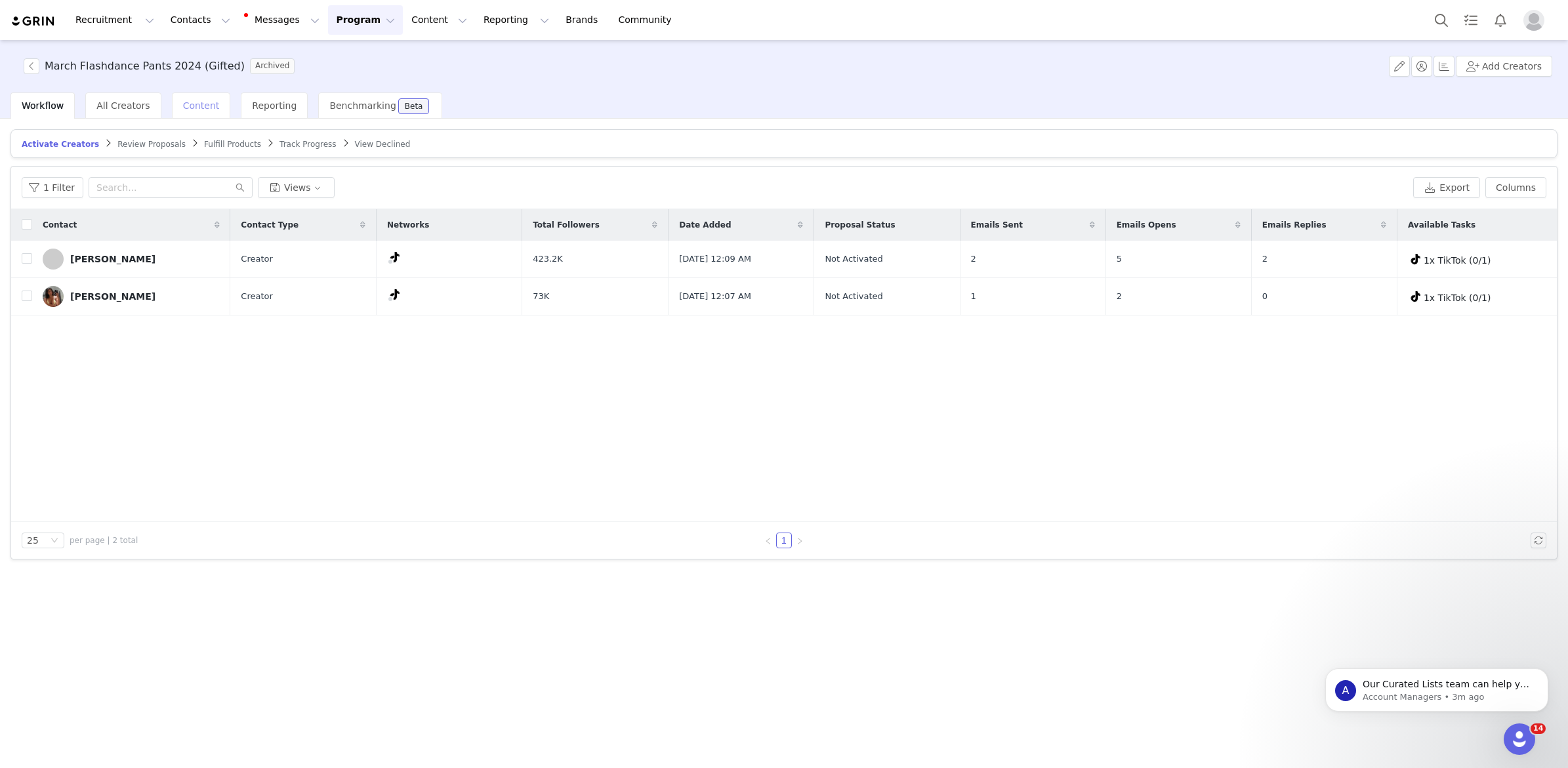
click at [183, 106] on span "Content" at bounding box center [201, 105] width 37 height 11
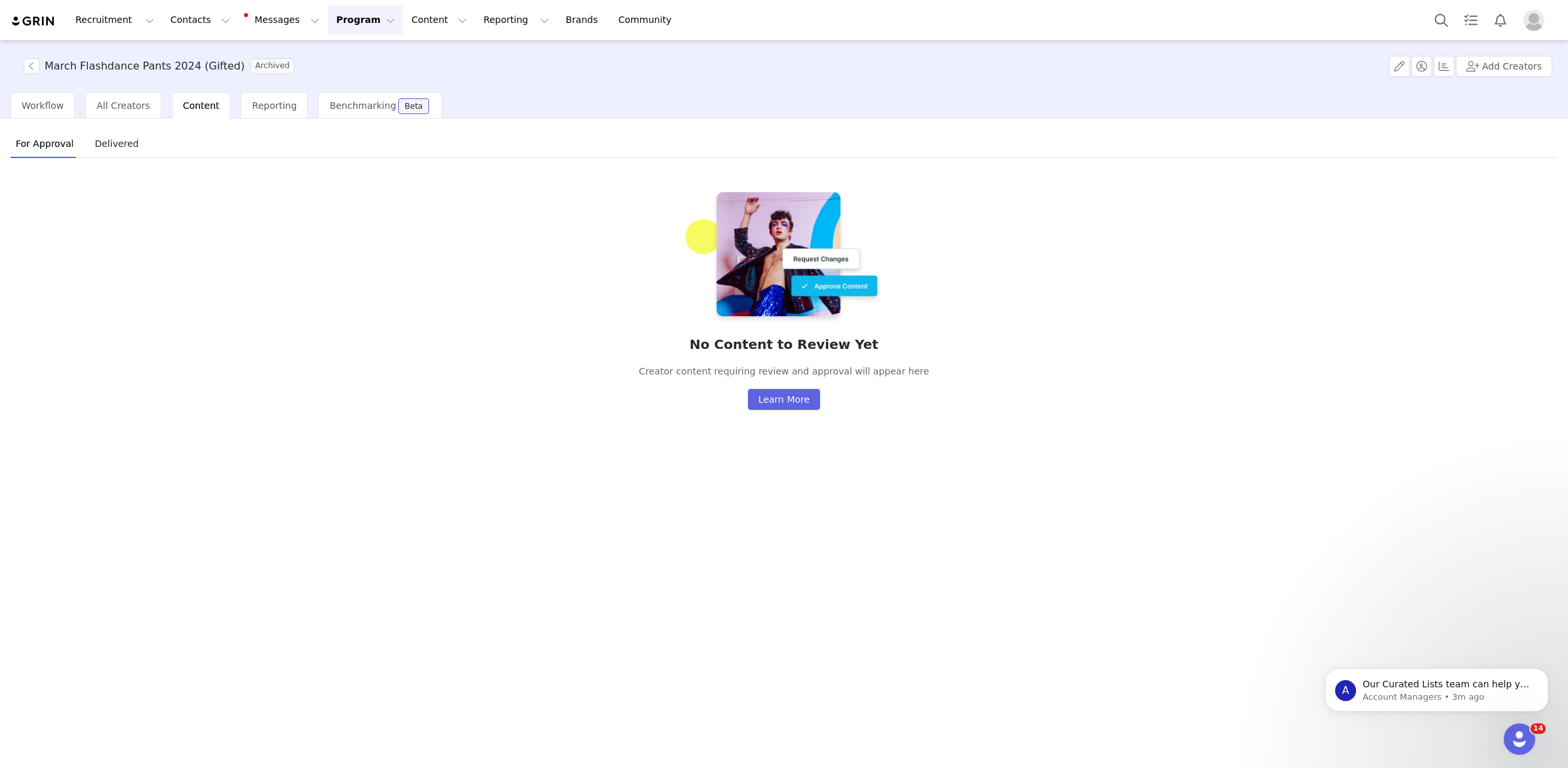
click at [110, 148] on span "Delivered" at bounding box center [116, 143] width 54 height 21
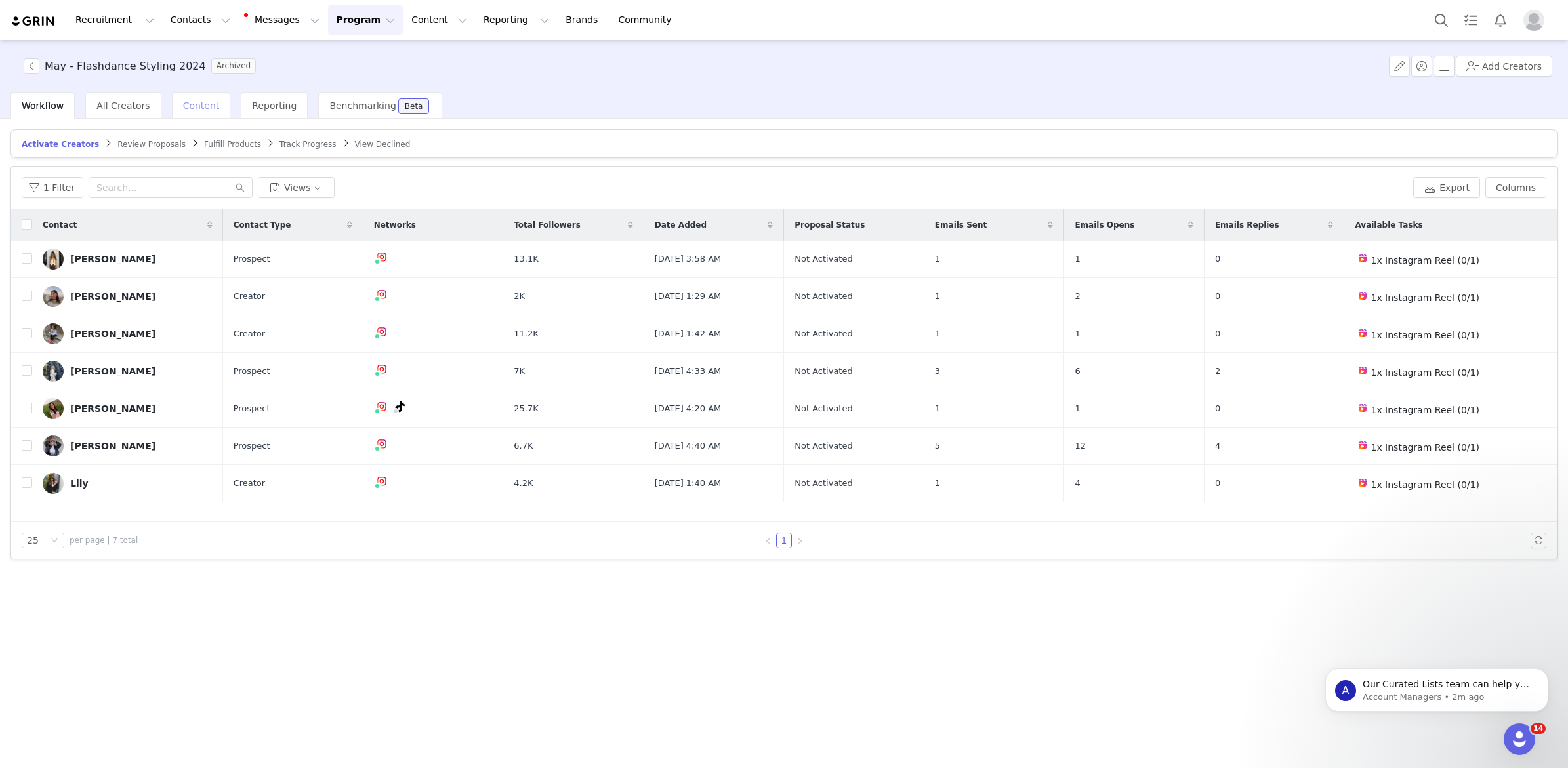
click at [197, 98] on div "Content" at bounding box center [201, 105] width 59 height 26
